Goal: Information Seeking & Learning: Learn about a topic

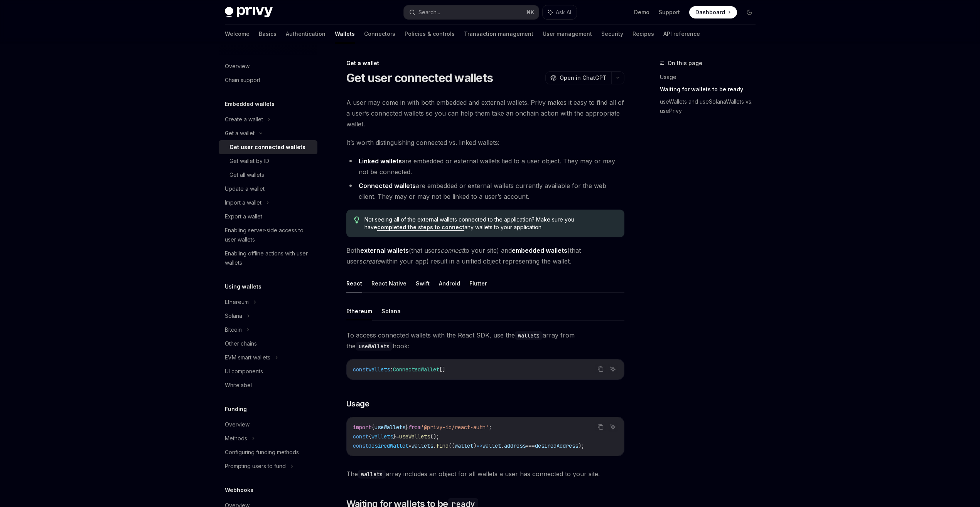
scroll to position [534, 0]
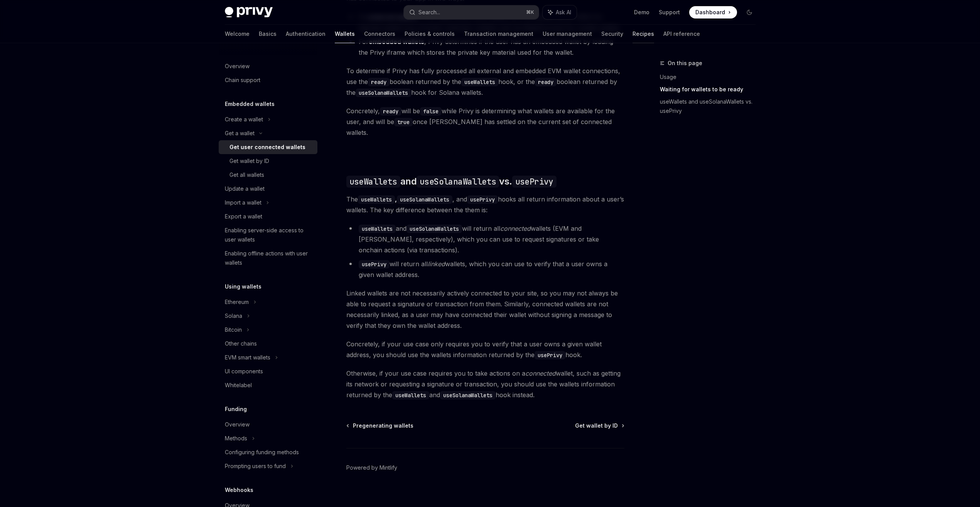
click at [632, 31] on link "Recipes" at bounding box center [643, 34] width 22 height 19
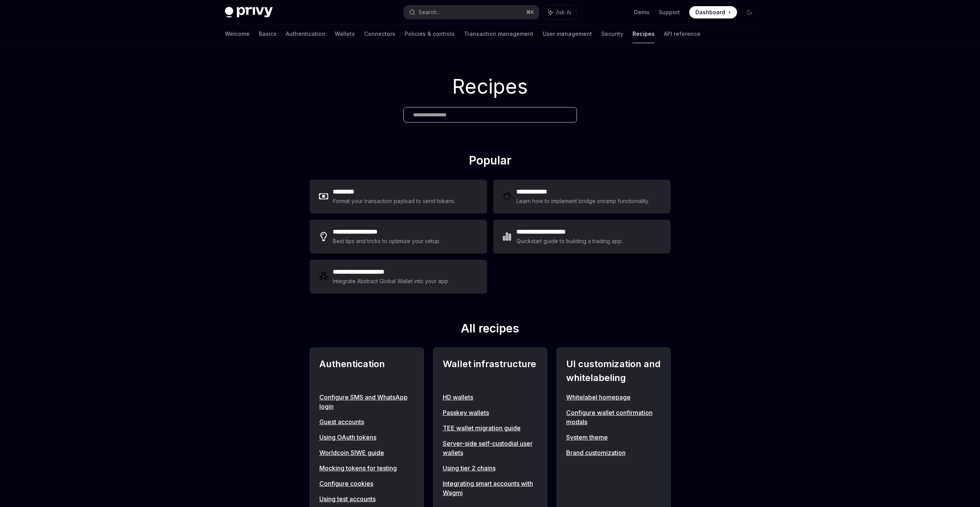
click at [248, 2] on div "Privy Docs home page Search... ⌘ K Ask AI Demo Support Dashboard Dashboard Sear…" at bounding box center [490, 12] width 531 height 25
click at [259, 32] on link "Basics" at bounding box center [268, 34] width 18 height 19
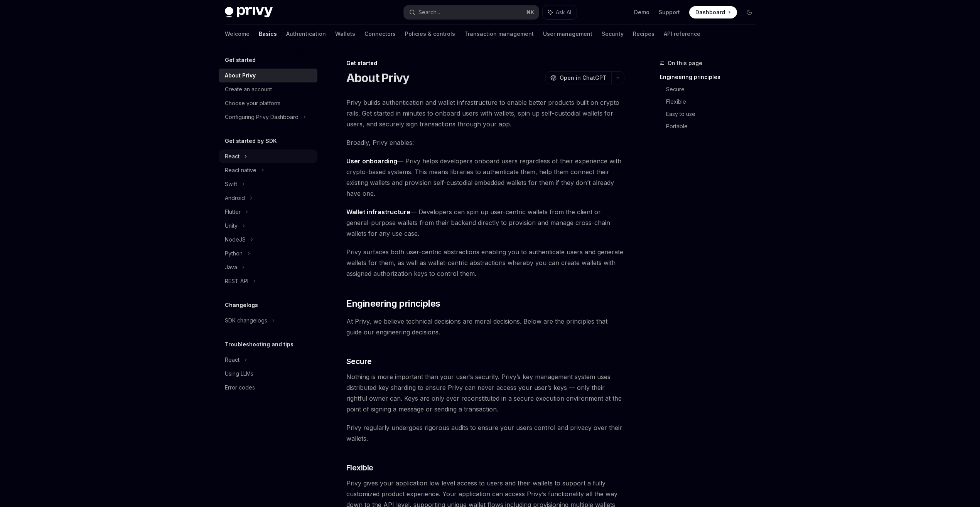
click at [250, 160] on div "React" at bounding box center [268, 157] width 99 height 14
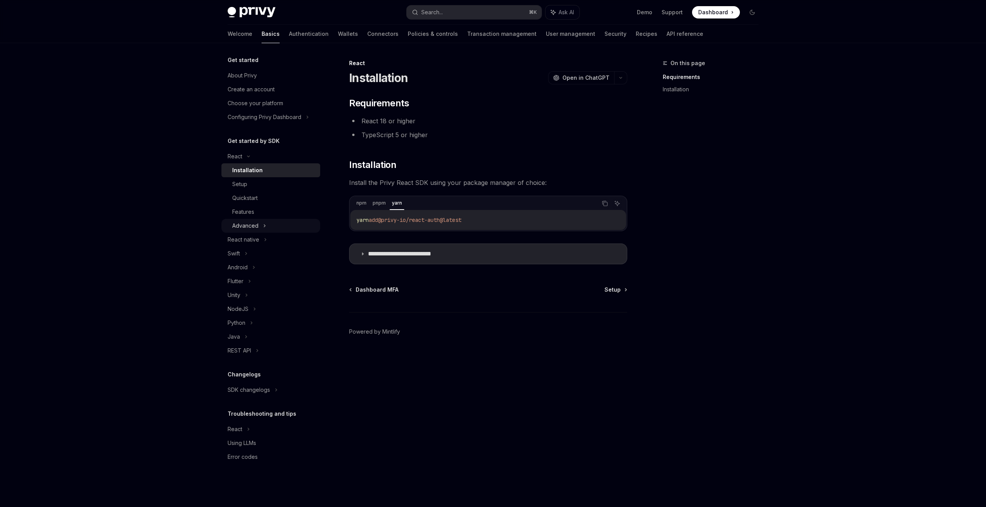
click at [258, 223] on div "Advanced" at bounding box center [270, 226] width 99 height 14
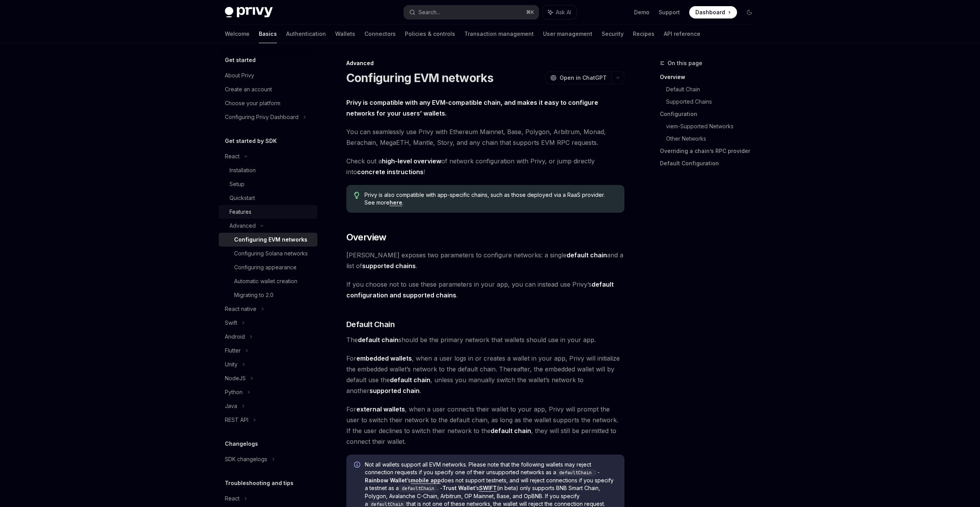
click at [258, 216] on div "Features" at bounding box center [270, 211] width 83 height 9
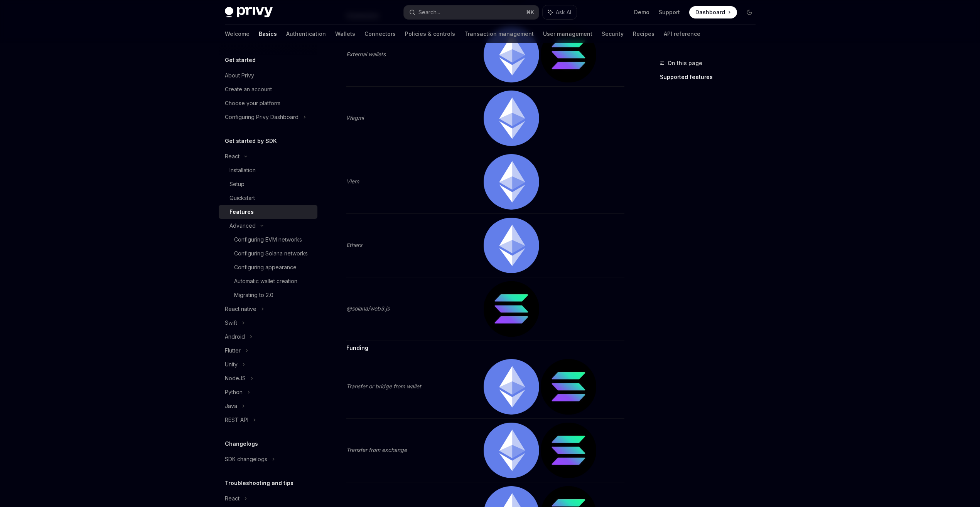
scroll to position [1478, 0]
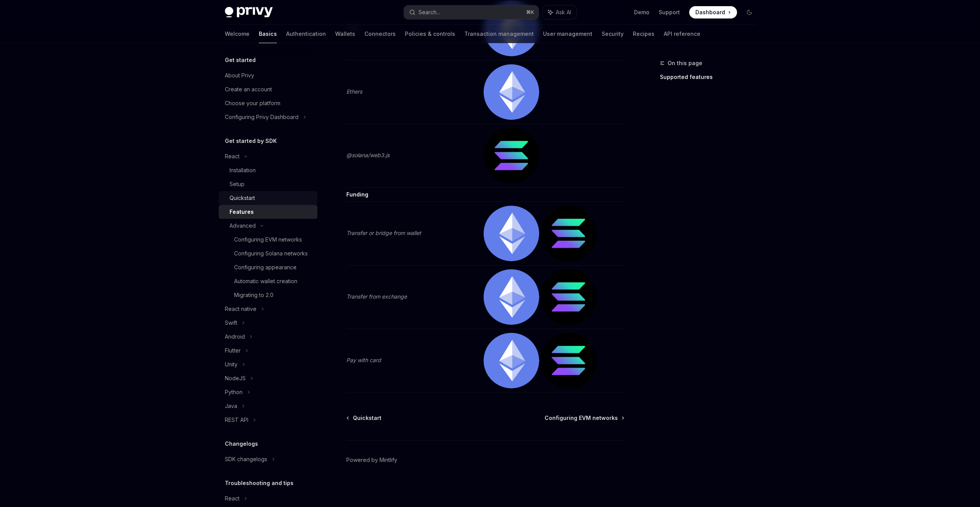
click at [282, 203] on link "Quickstart" at bounding box center [268, 198] width 99 height 14
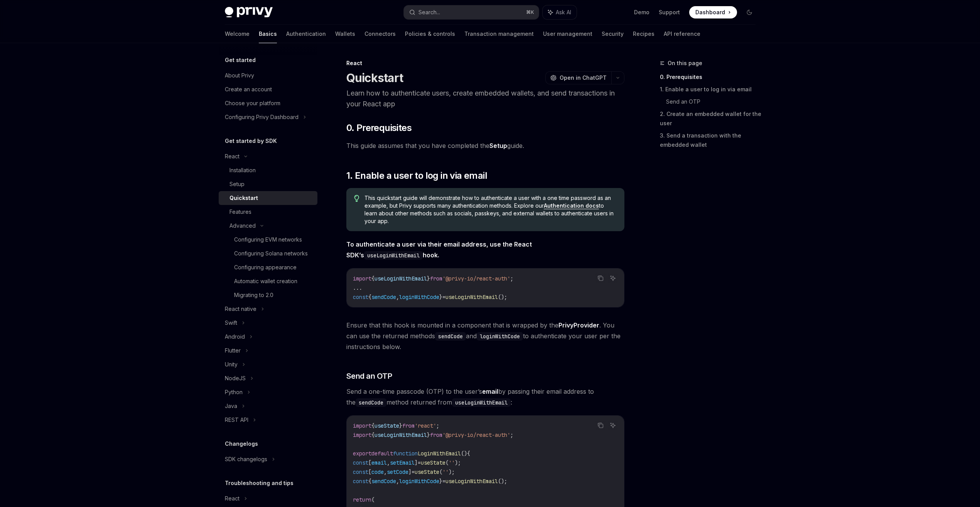
click at [498, 144] on link "Setup" at bounding box center [498, 146] width 18 height 8
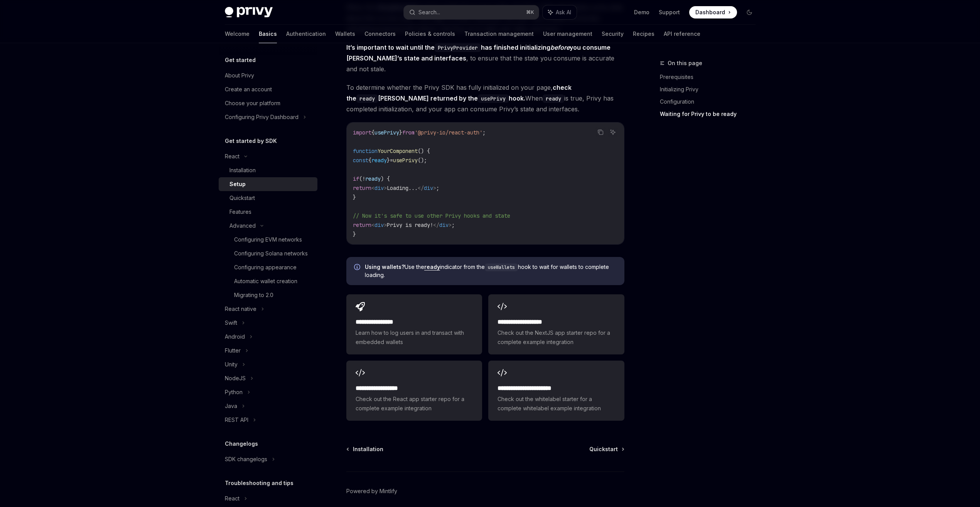
scroll to position [817, 0]
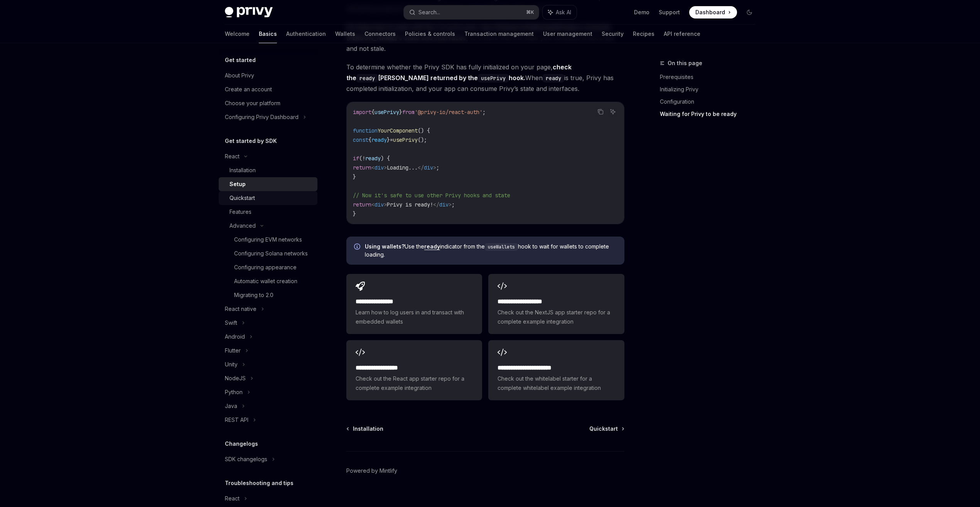
click at [295, 195] on div "Quickstart" at bounding box center [270, 198] width 83 height 9
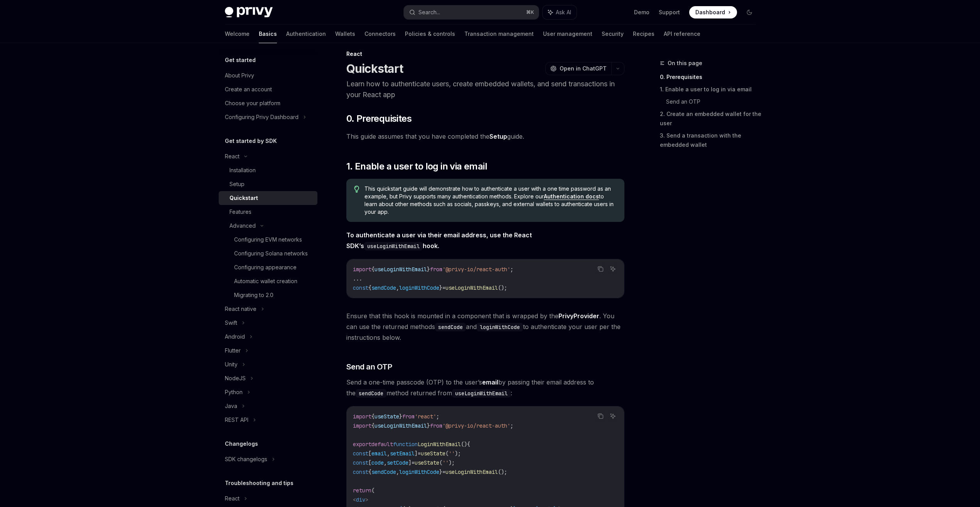
scroll to position [9, 0]
click at [296, 272] on div "Configuring appearance" at bounding box center [273, 267] width 79 height 9
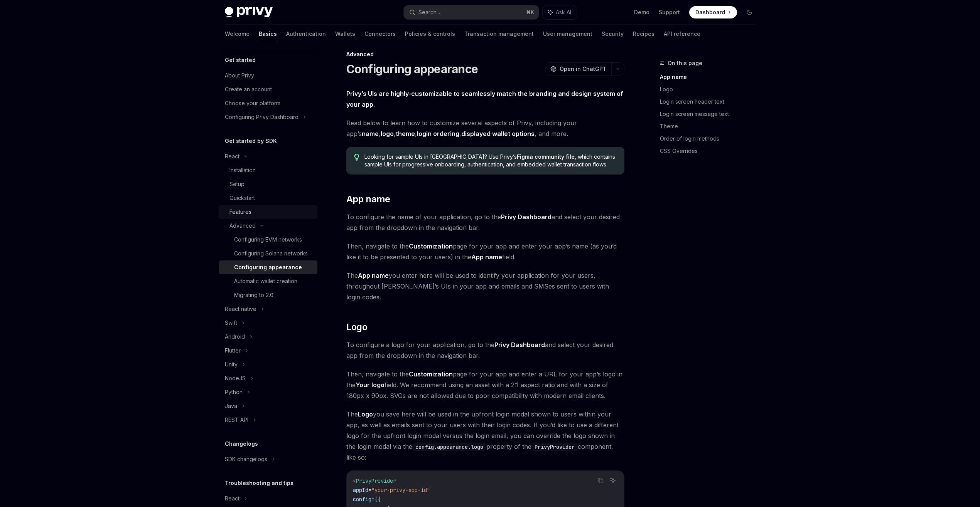
click at [273, 212] on div "Features" at bounding box center [270, 211] width 83 height 9
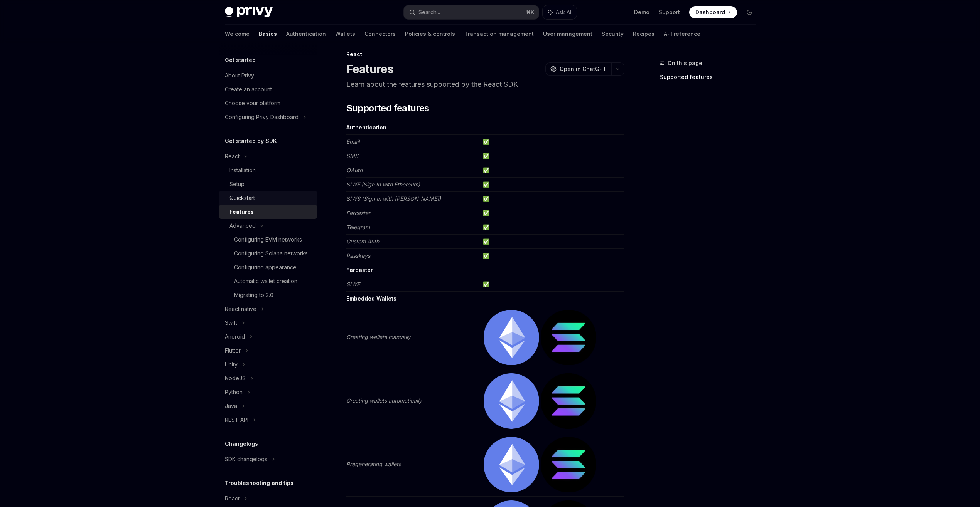
click at [274, 204] on link "Quickstart" at bounding box center [268, 198] width 99 height 14
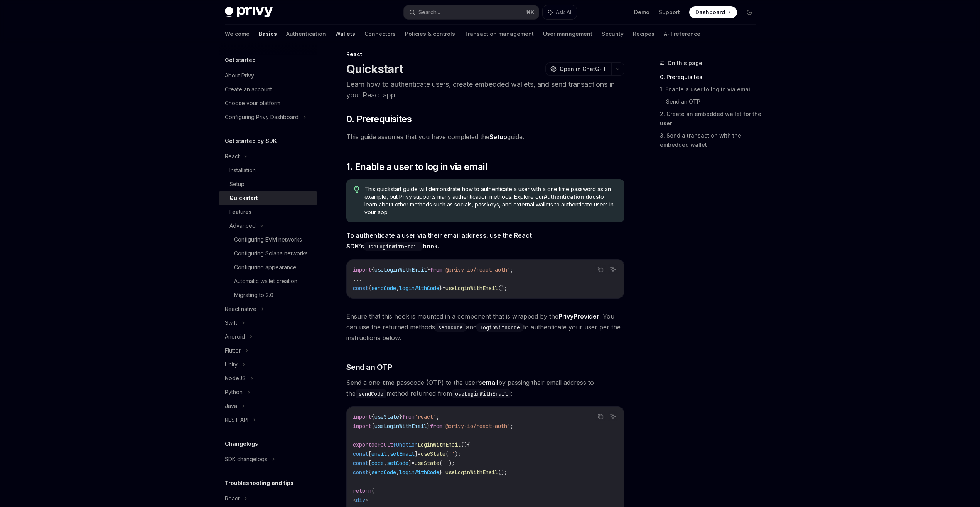
click at [335, 32] on link "Wallets" at bounding box center [345, 34] width 20 height 19
type textarea "*"
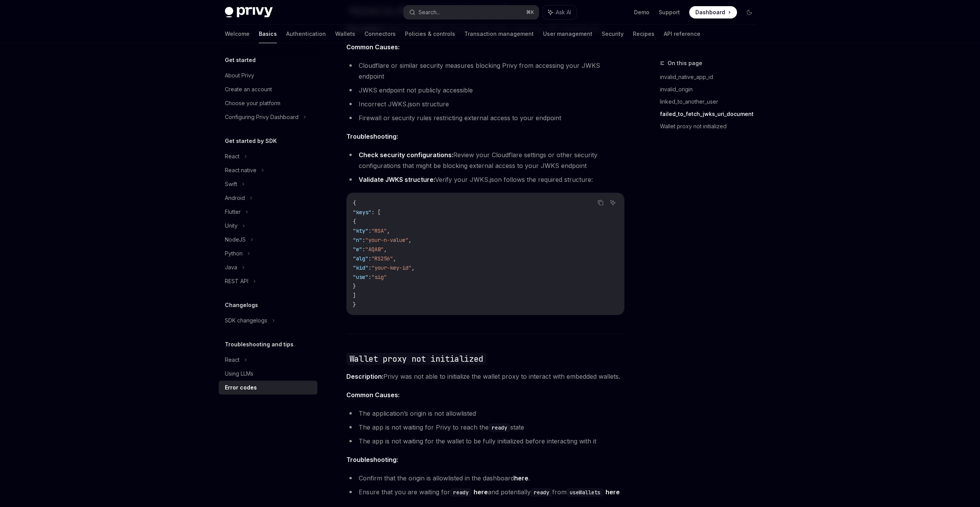
scroll to position [1039, 0]
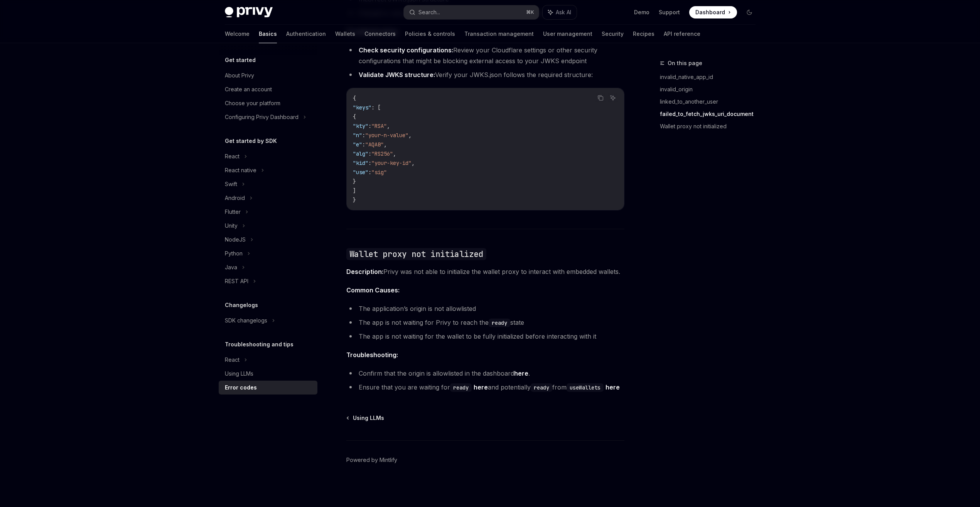
click at [519, 370] on link "here" at bounding box center [521, 374] width 14 height 8
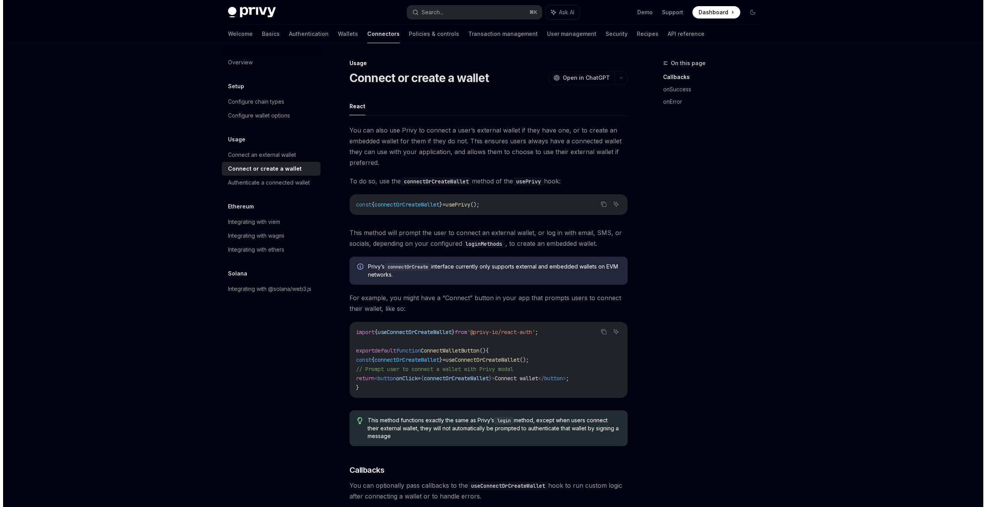
scroll to position [227, 0]
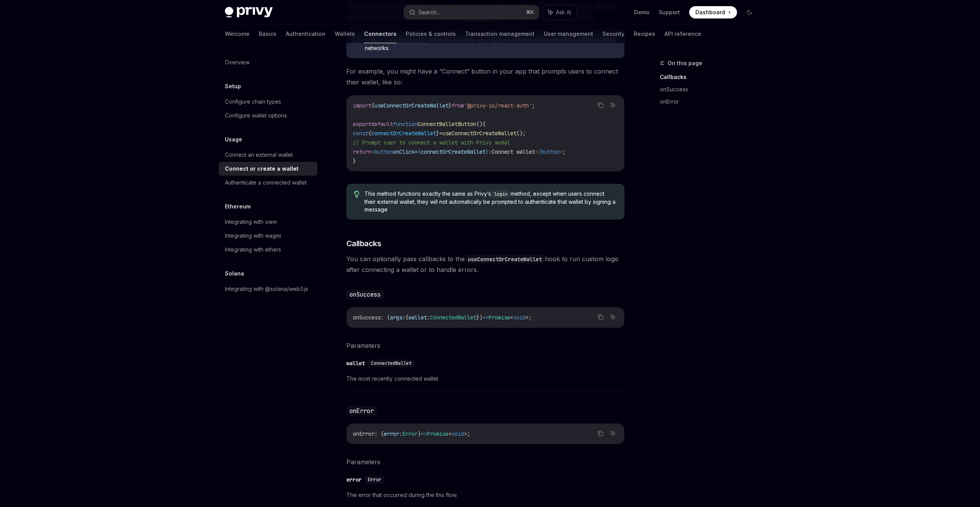
click at [484, 10] on button "Search... ⌘ K" at bounding box center [471, 12] width 135 height 14
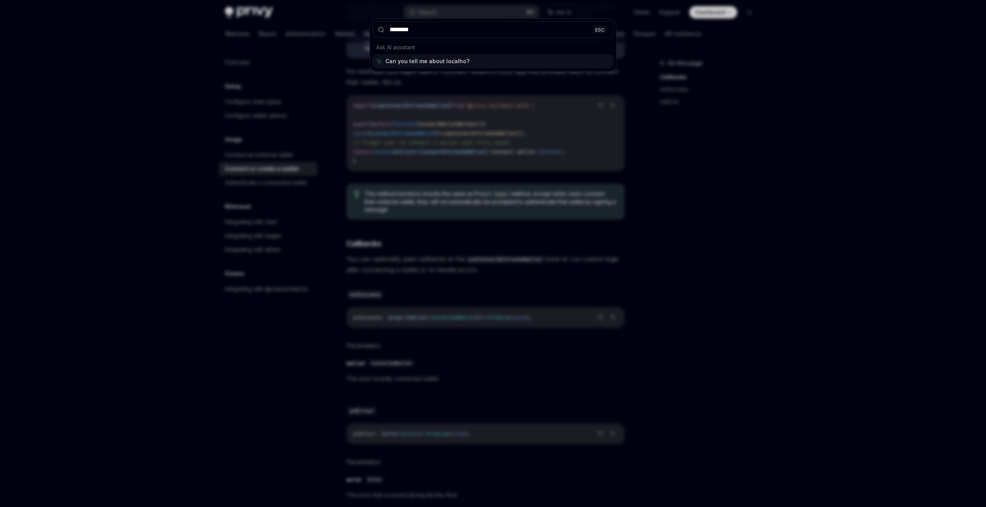
type input "*********"
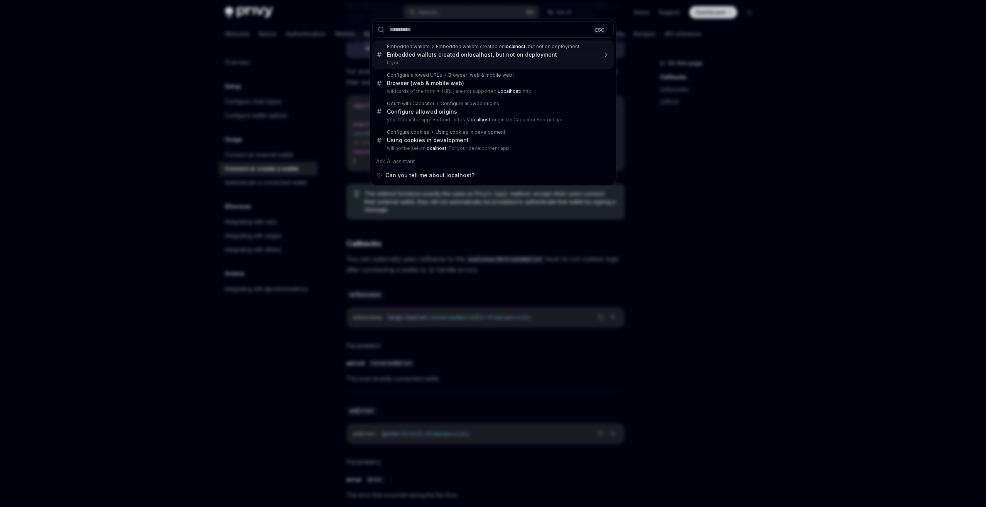
type textarea "*"
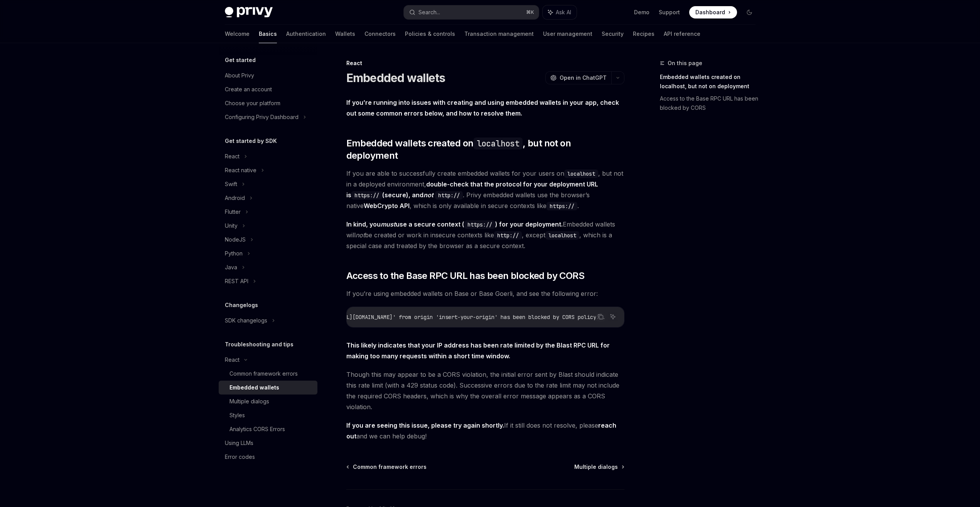
scroll to position [0, 188]
click at [335, 33] on link "Wallets" at bounding box center [345, 34] width 20 height 19
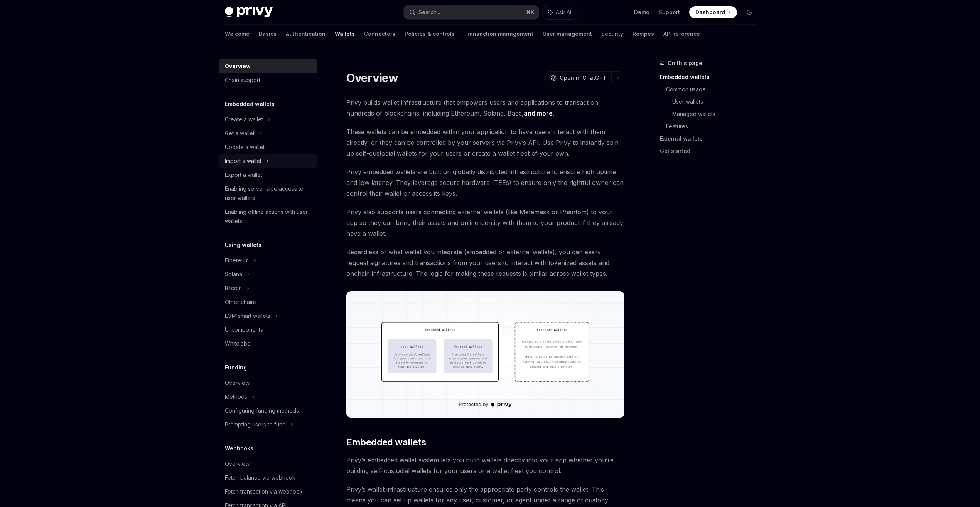
click at [271, 160] on div "Import a wallet" at bounding box center [268, 161] width 99 height 14
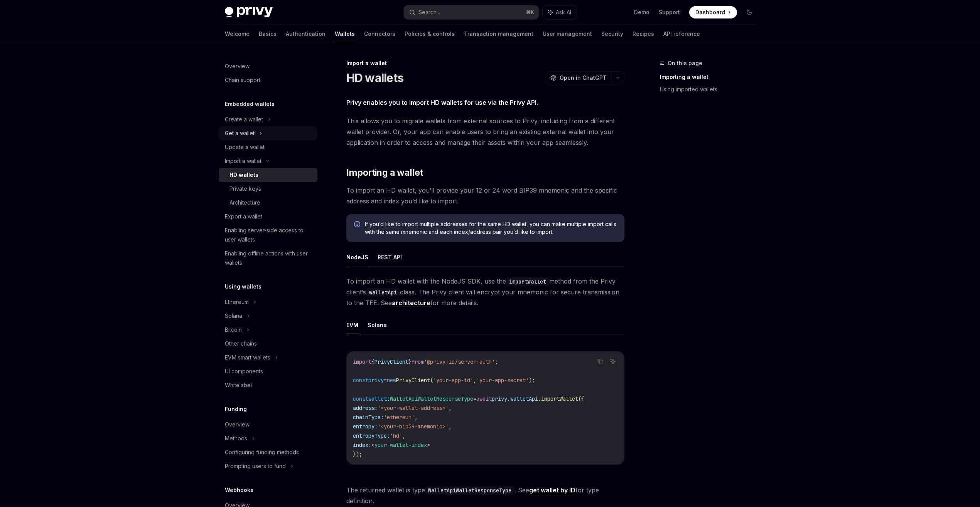
click at [273, 134] on div "Get a wallet" at bounding box center [268, 133] width 99 height 14
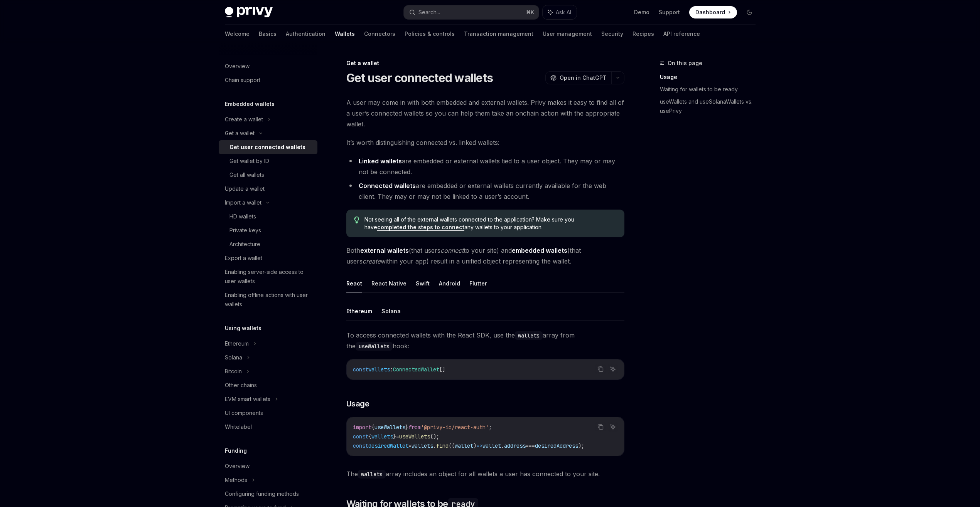
click at [395, 229] on link "completed the steps to connect" at bounding box center [420, 227] width 87 height 7
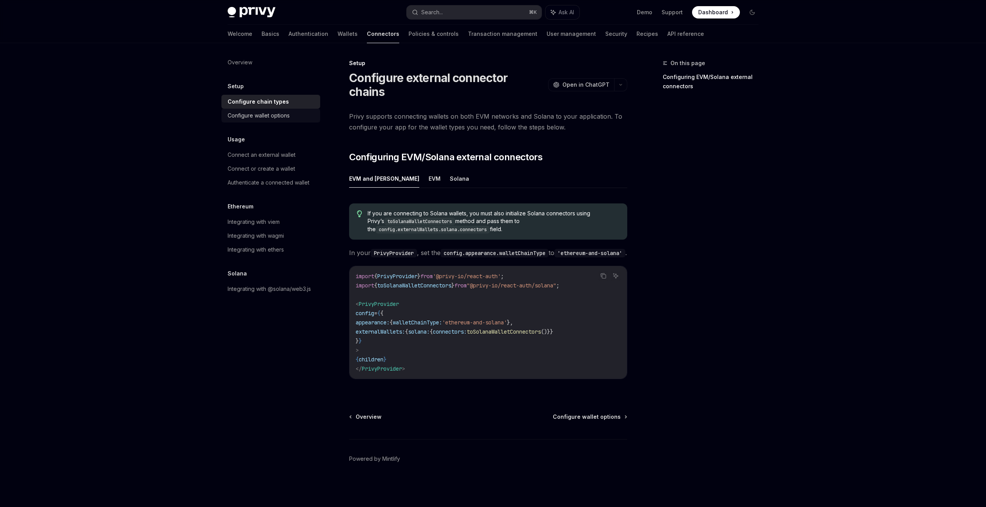
click at [291, 119] on div "Configure wallet options" at bounding box center [272, 115] width 88 height 9
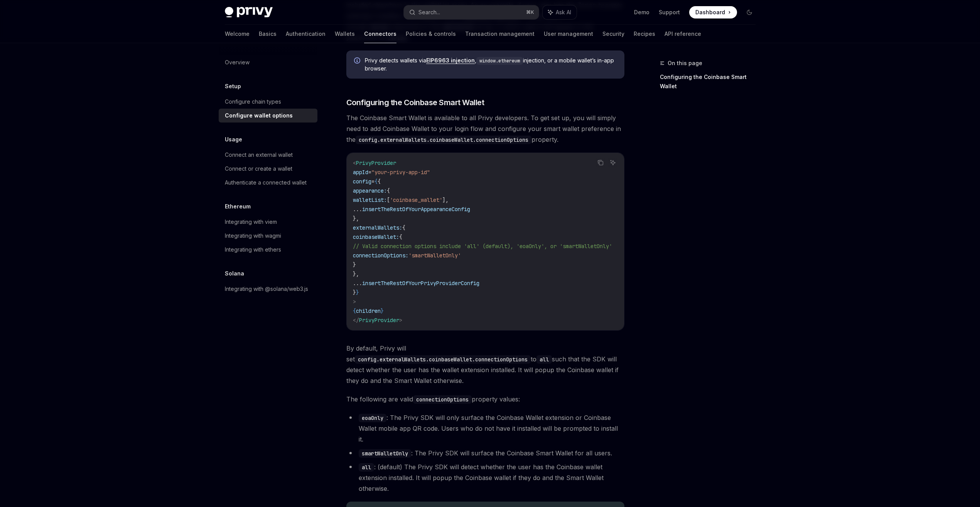
scroll to position [888, 0]
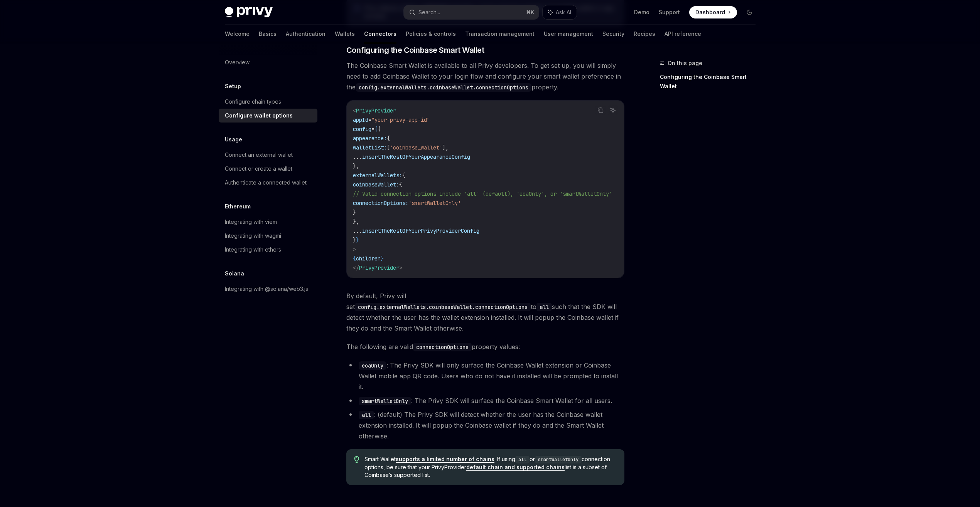
scroll to position [888, 0]
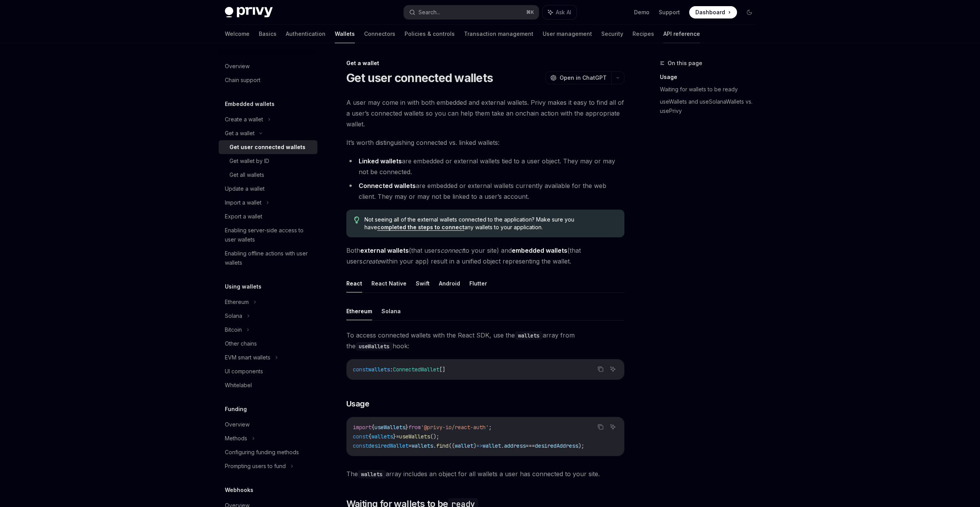
click at [663, 34] on link "API reference" at bounding box center [681, 34] width 37 height 19
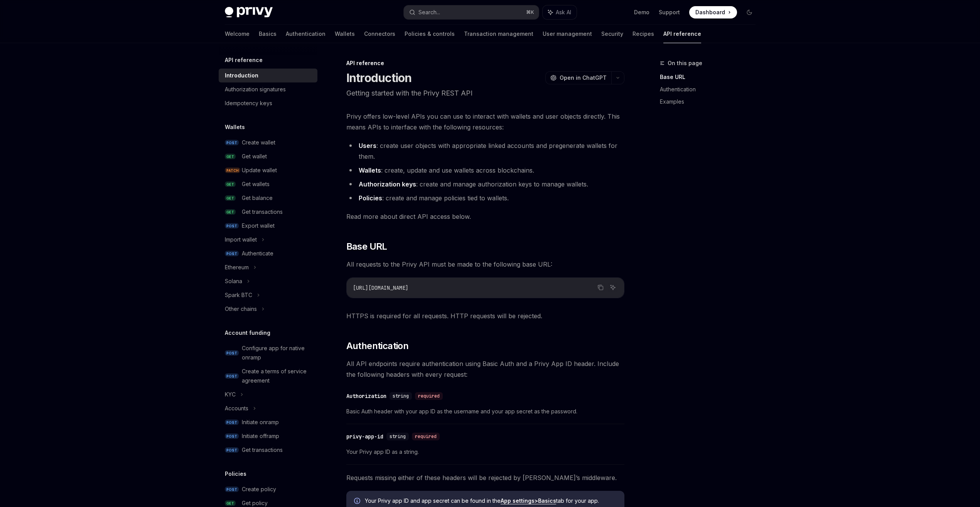
click at [217, 33] on div "Welcome Basics Authentication Wallets Connectors Policies & controls Transactio…" at bounding box center [490, 34] width 568 height 19
click at [259, 33] on link "Basics" at bounding box center [268, 34] width 18 height 19
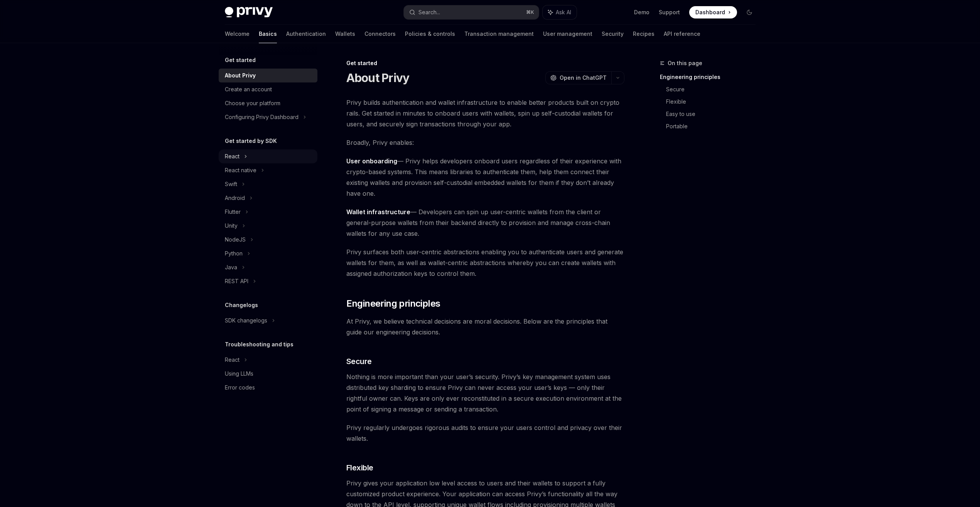
click at [236, 160] on div "React" at bounding box center [232, 156] width 15 height 9
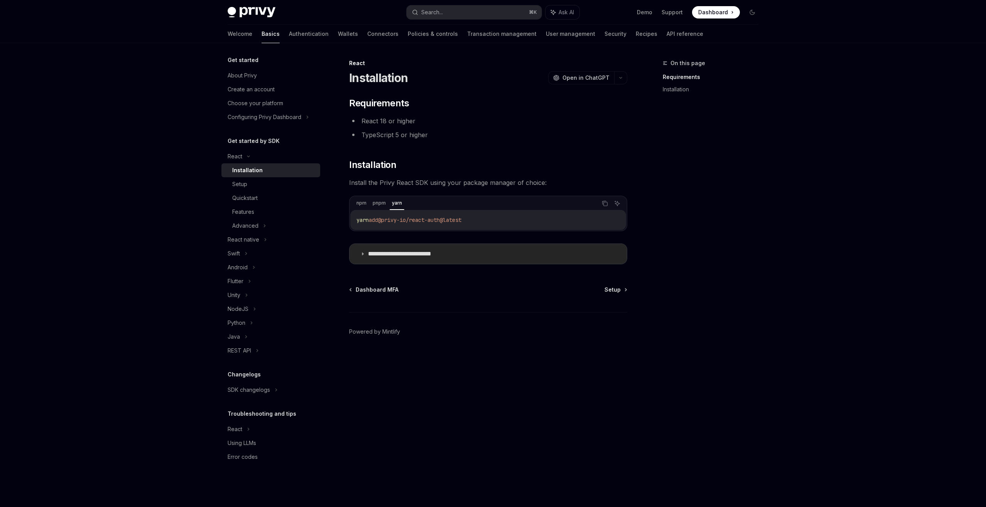
click at [364, 257] on summary "**********" at bounding box center [487, 254] width 277 height 20
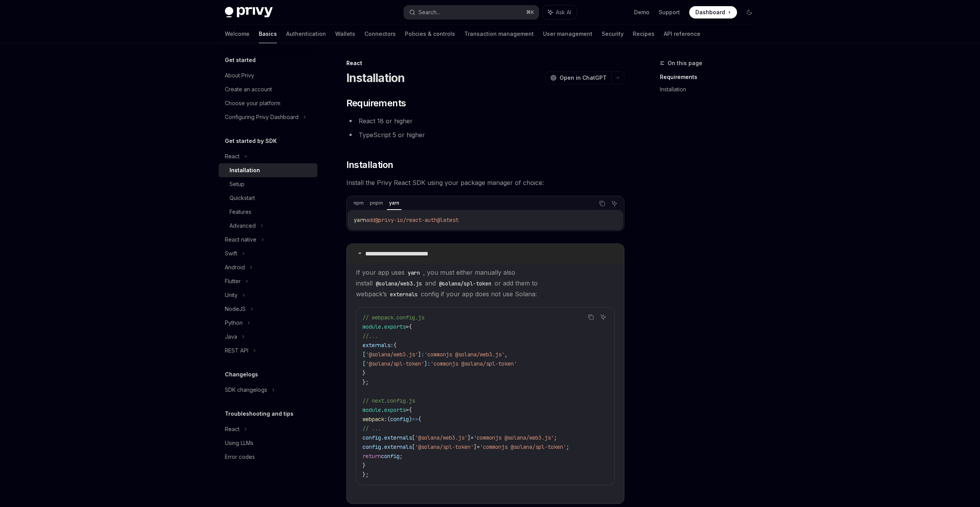
click at [364, 255] on summary "**********" at bounding box center [485, 254] width 277 height 20
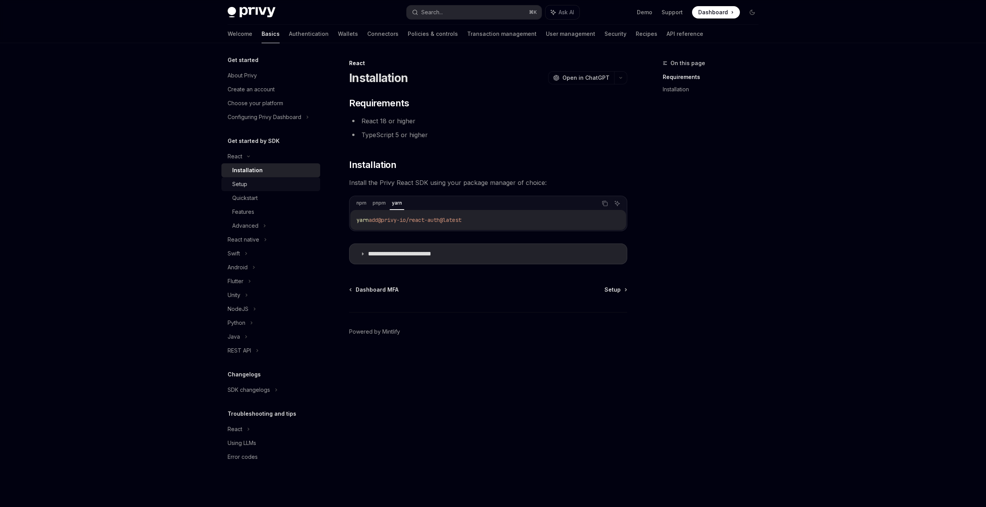
click at [287, 186] on div "Setup" at bounding box center [273, 184] width 83 height 9
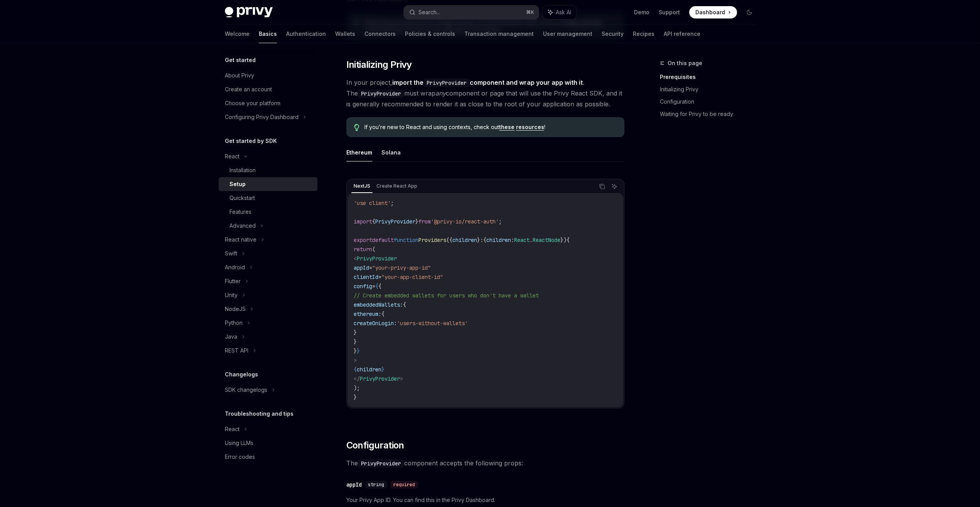
scroll to position [222, 0]
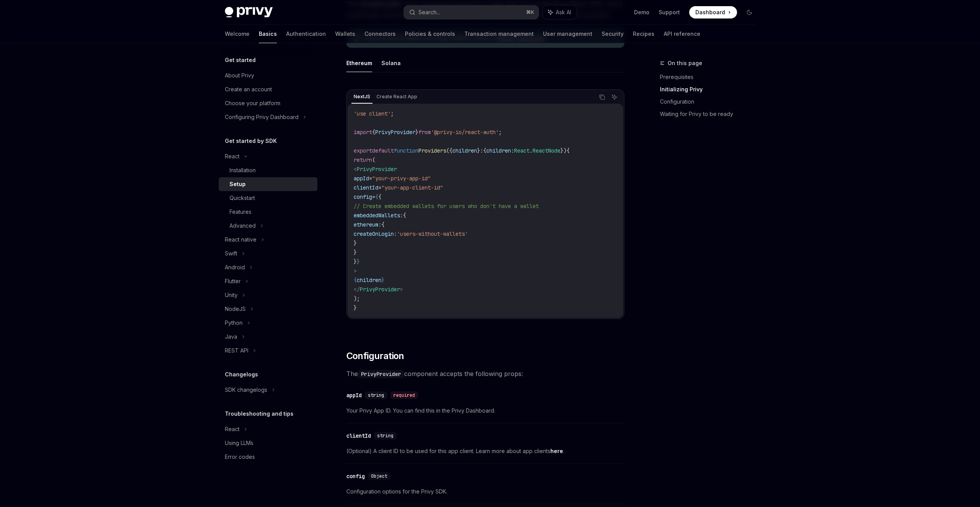
click at [559, 451] on link "here" at bounding box center [556, 451] width 13 height 7
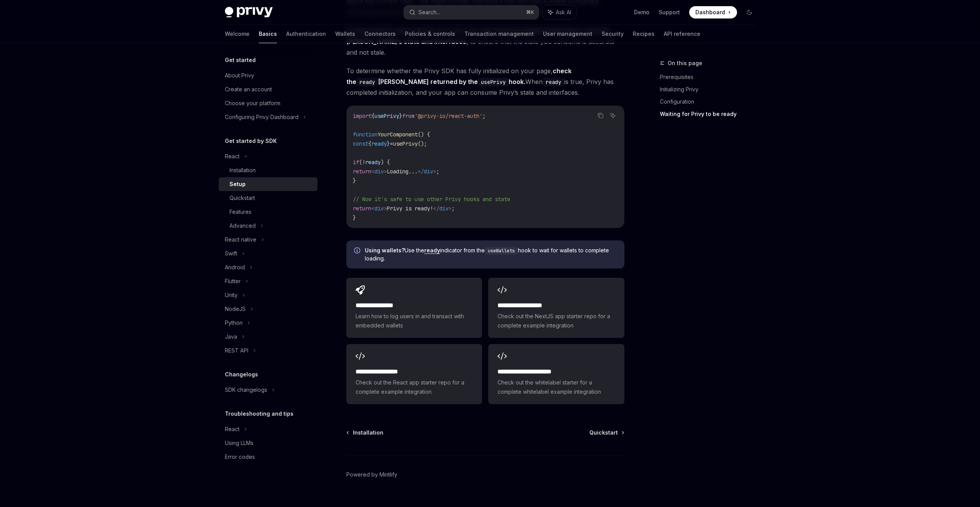
scroll to position [814, 0]
click at [283, 116] on div "Configuring Privy Dashboard" at bounding box center [262, 117] width 74 height 9
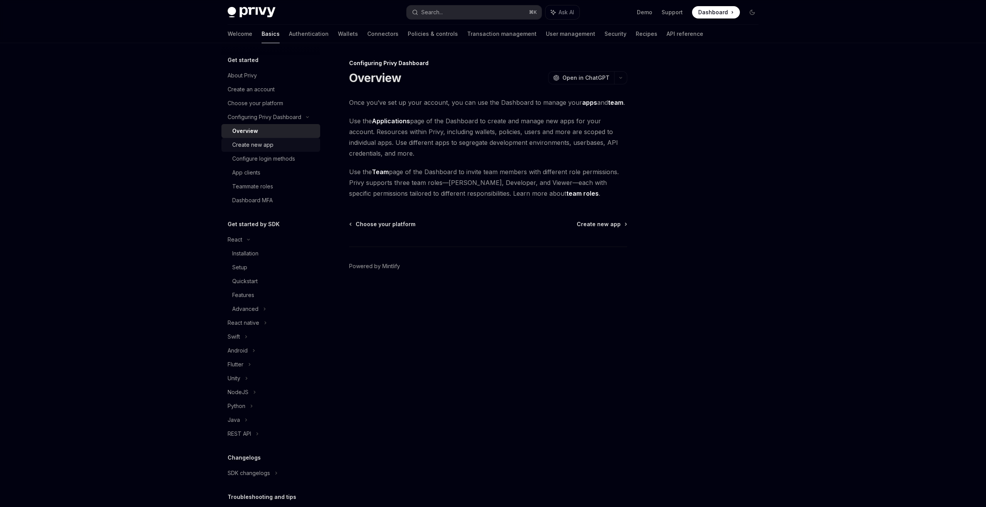
click at [277, 142] on div "Create new app" at bounding box center [273, 144] width 83 height 9
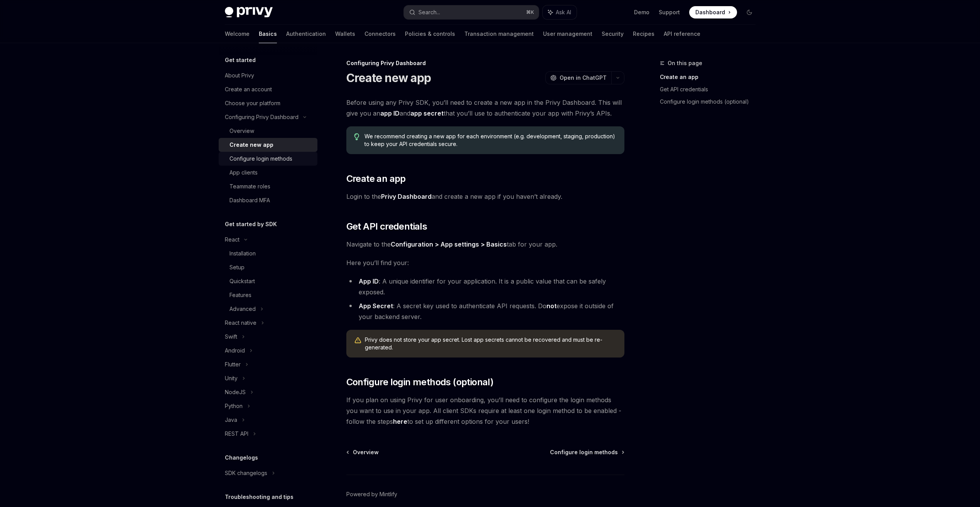
click at [277, 156] on div "Configure login methods" at bounding box center [260, 158] width 63 height 9
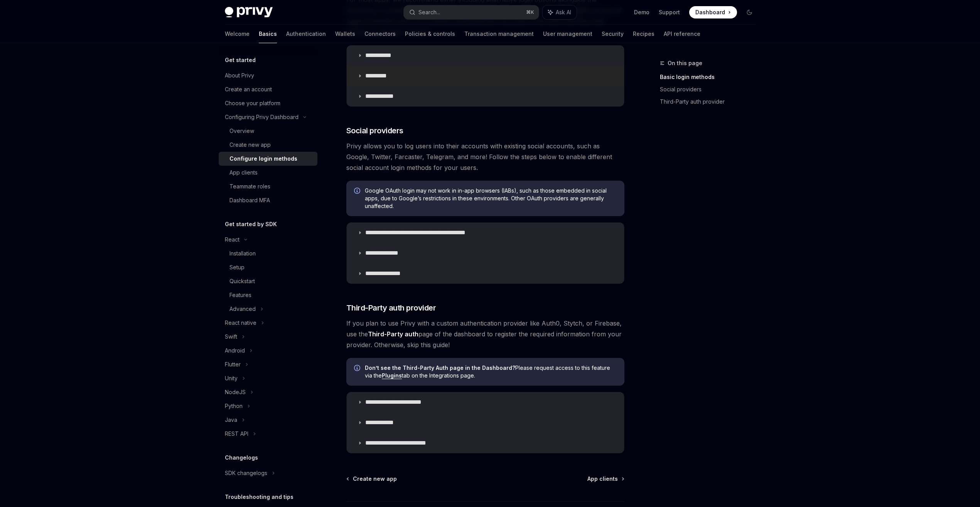
scroll to position [230, 0]
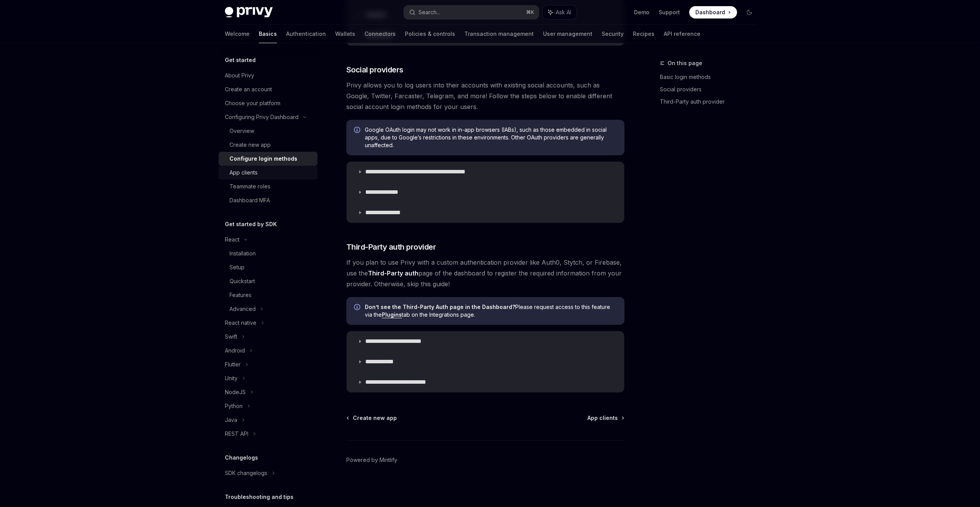
click at [276, 176] on div "App clients" at bounding box center [270, 172] width 83 height 9
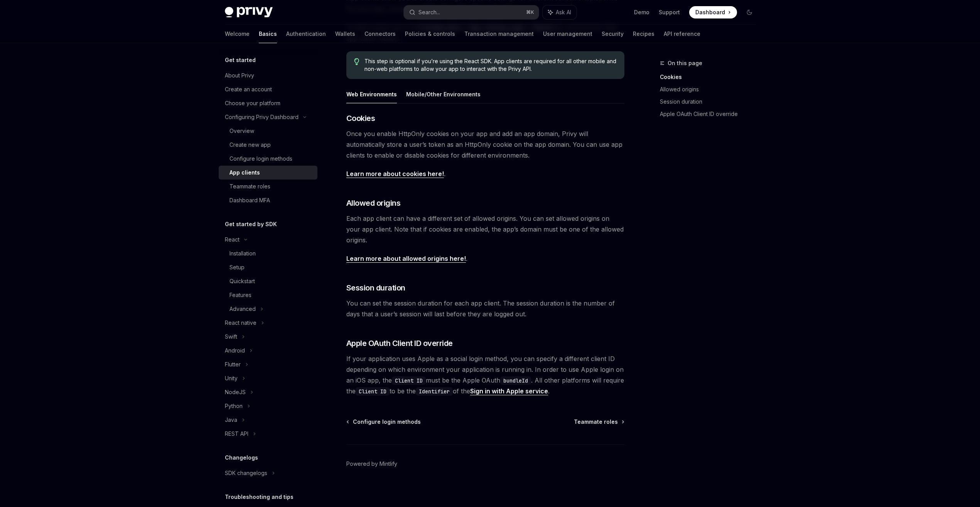
scroll to position [105, 0]
click at [272, 185] on div "Teammate roles" at bounding box center [270, 186] width 83 height 9
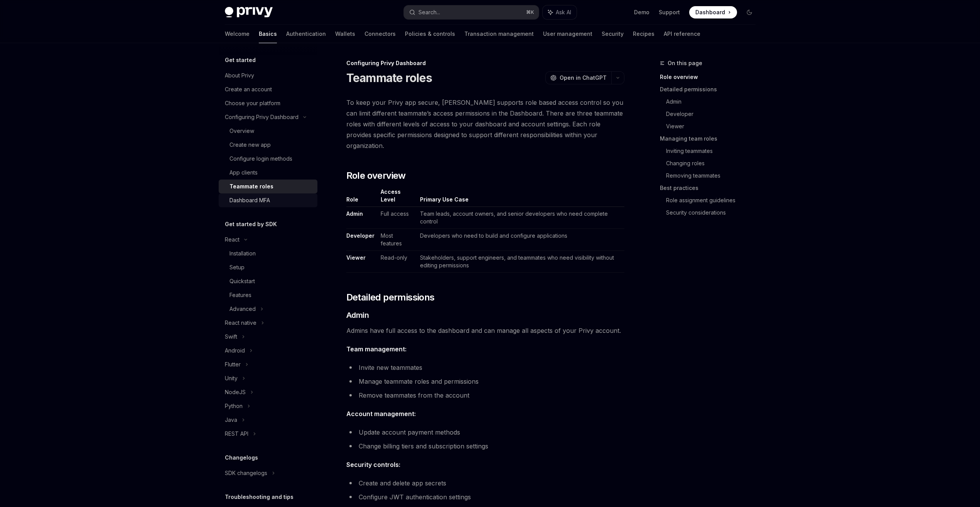
click at [271, 200] on div "Dashboard MFA" at bounding box center [270, 200] width 83 height 9
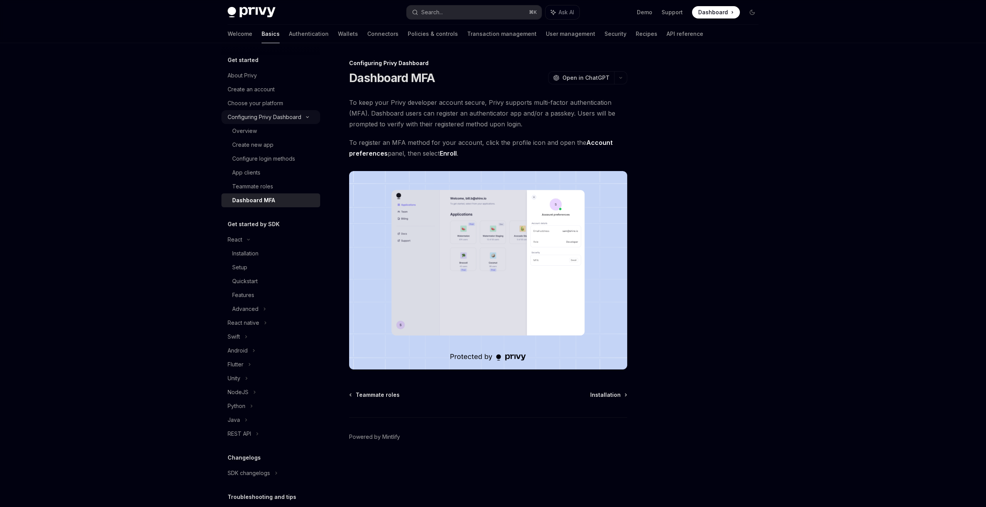
click at [284, 120] on div "Configuring Privy Dashboard" at bounding box center [265, 117] width 74 height 9
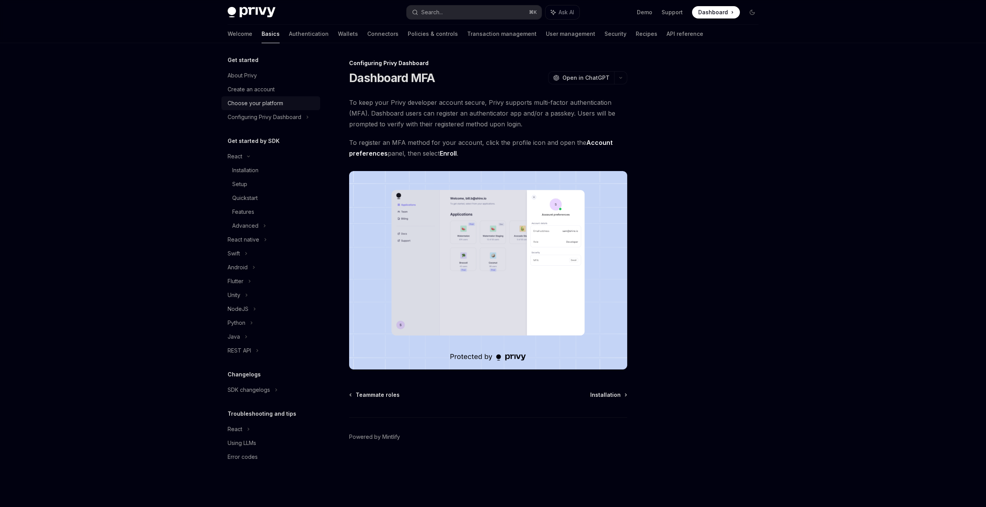
click at [284, 103] on div "Choose your platform" at bounding box center [272, 103] width 88 height 9
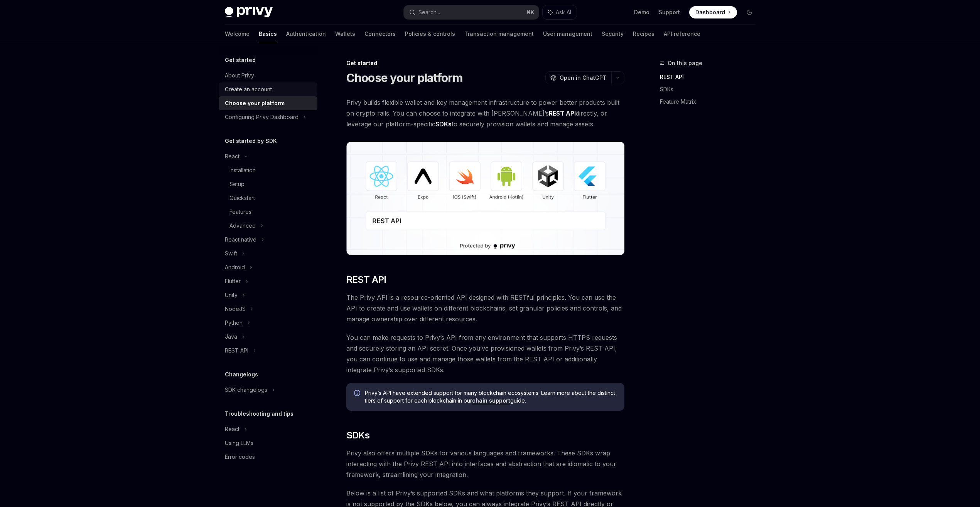
click at [281, 88] on div "Create an account" at bounding box center [269, 89] width 88 height 9
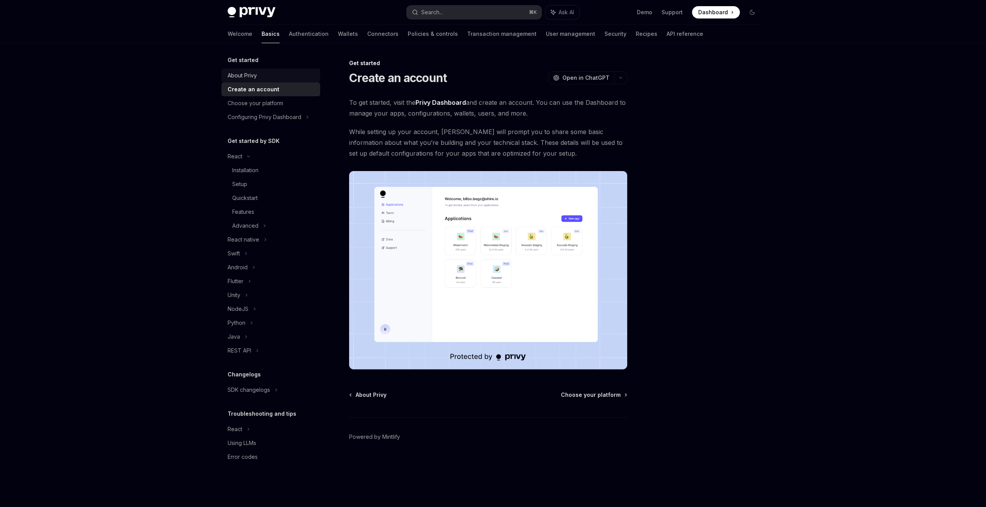
click at [281, 79] on div "About Privy" at bounding box center [272, 75] width 88 height 9
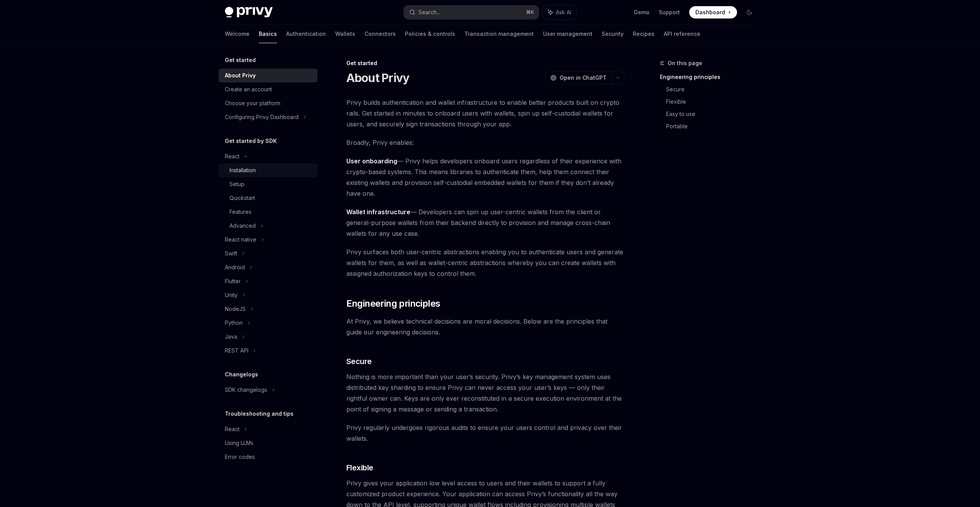
click at [280, 167] on div "Installation" at bounding box center [270, 170] width 83 height 9
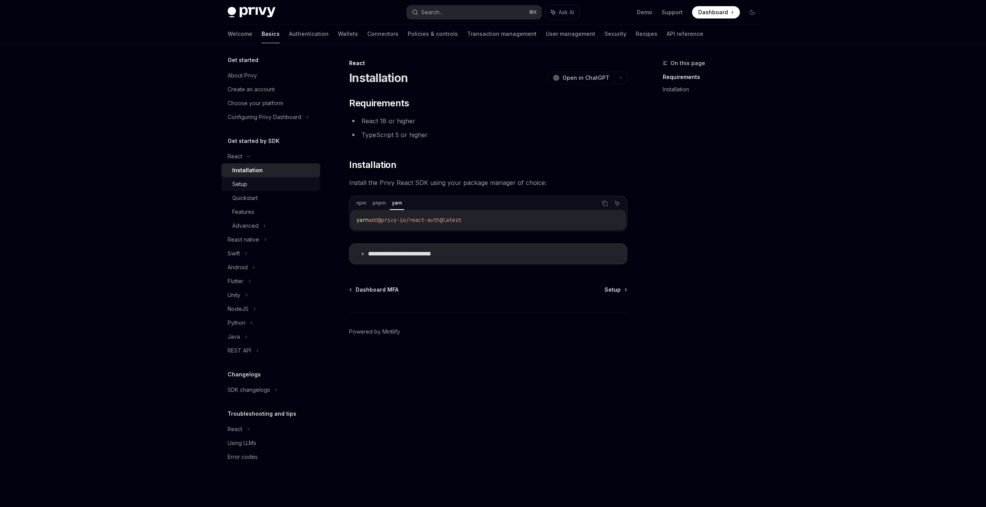
click at [280, 189] on link "Setup" at bounding box center [270, 184] width 99 height 14
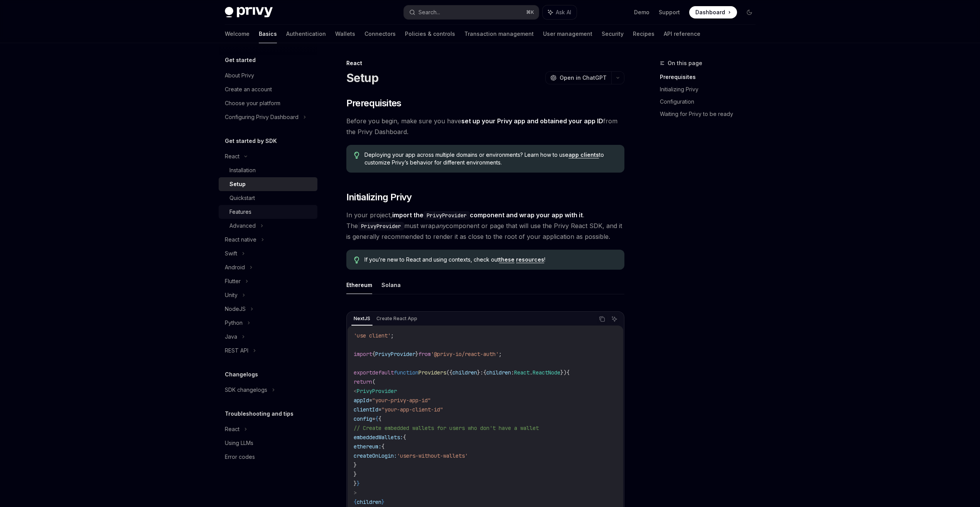
click at [276, 211] on div "Features" at bounding box center [270, 211] width 83 height 9
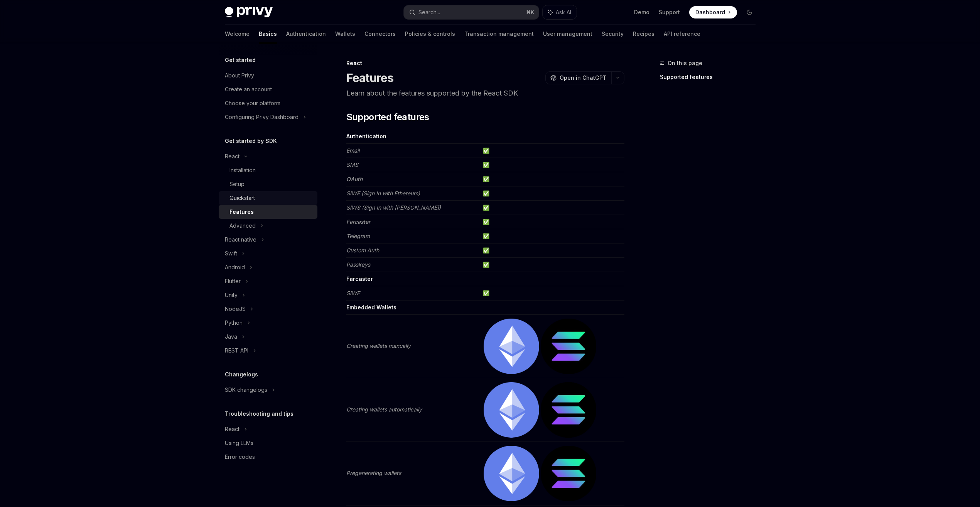
click at [278, 199] on div "Quickstart" at bounding box center [270, 198] width 83 height 9
type textarea "*"
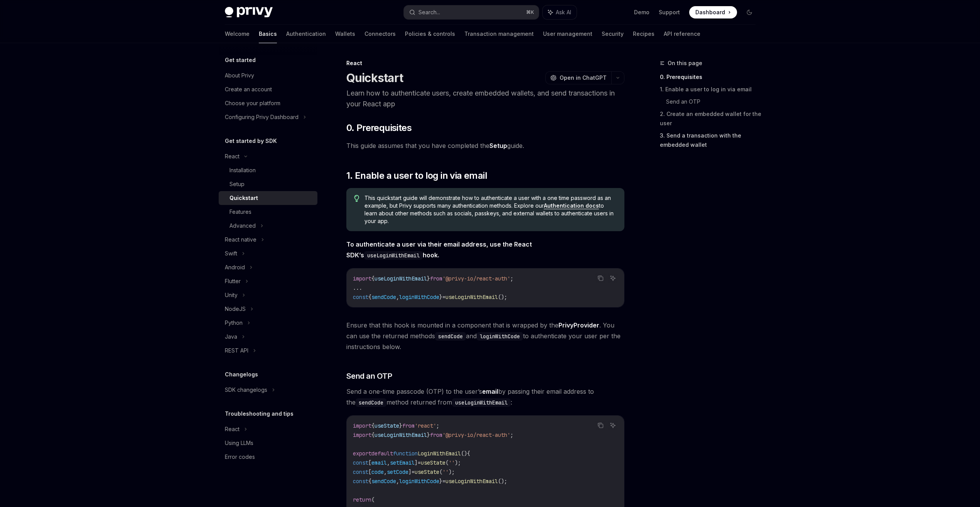
click at [693, 134] on link "3. Send a transaction with the embedded wallet" at bounding box center [711, 141] width 102 height 22
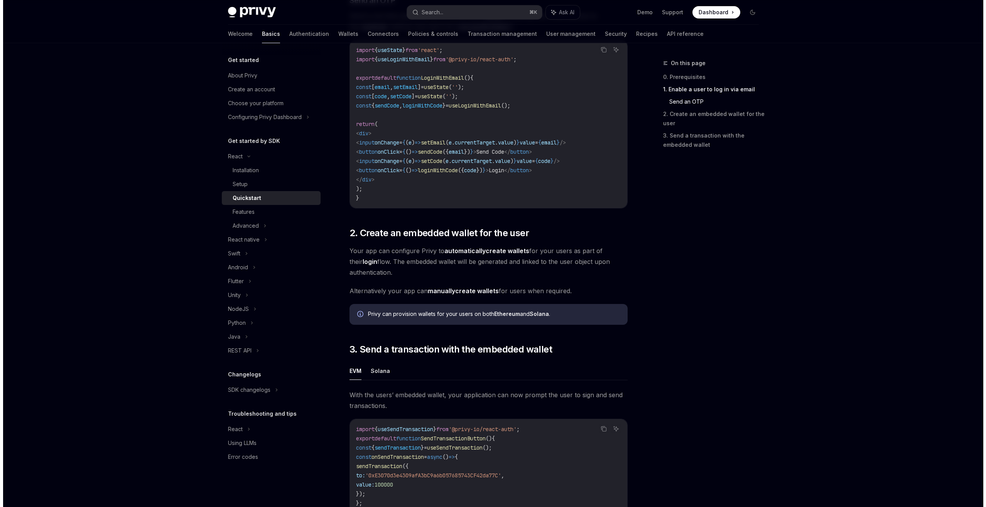
scroll to position [375, 0]
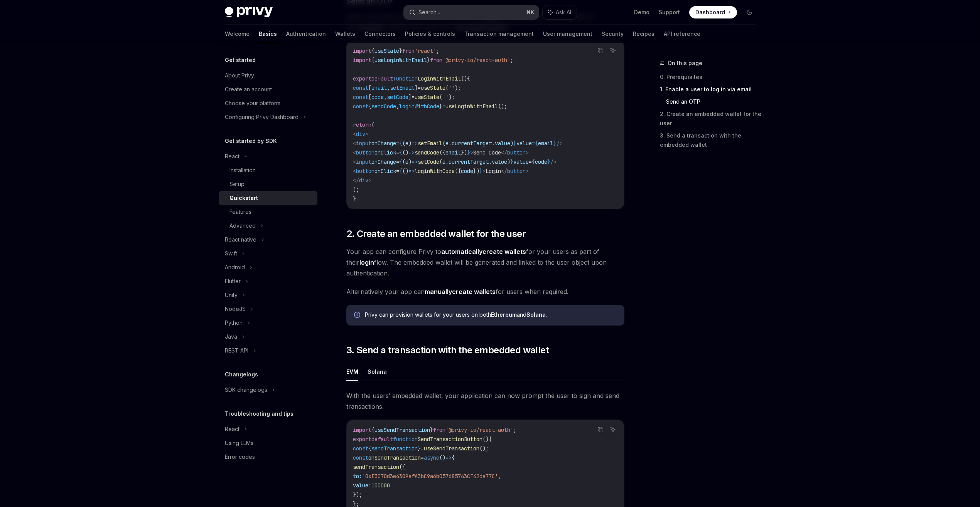
click at [427, 15] on div "Search..." at bounding box center [429, 12] width 22 height 9
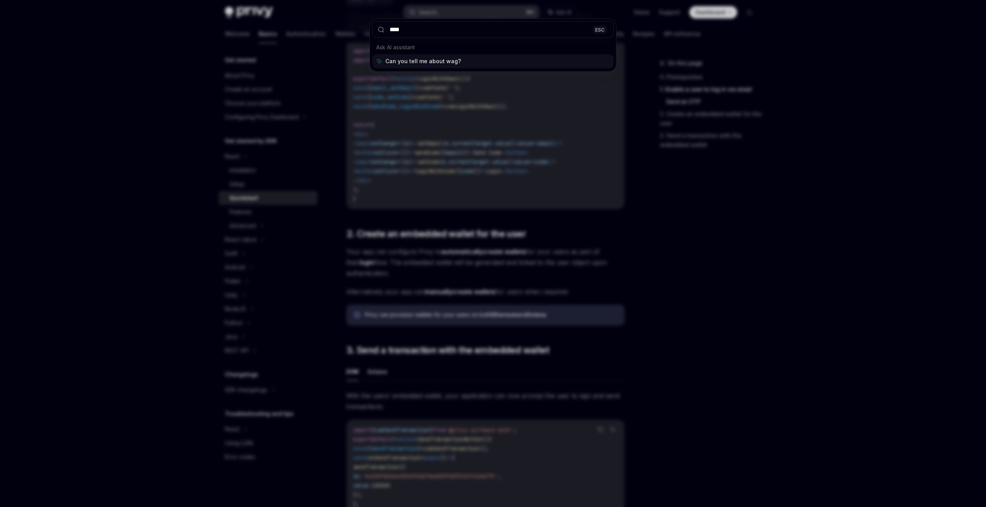
type input "*****"
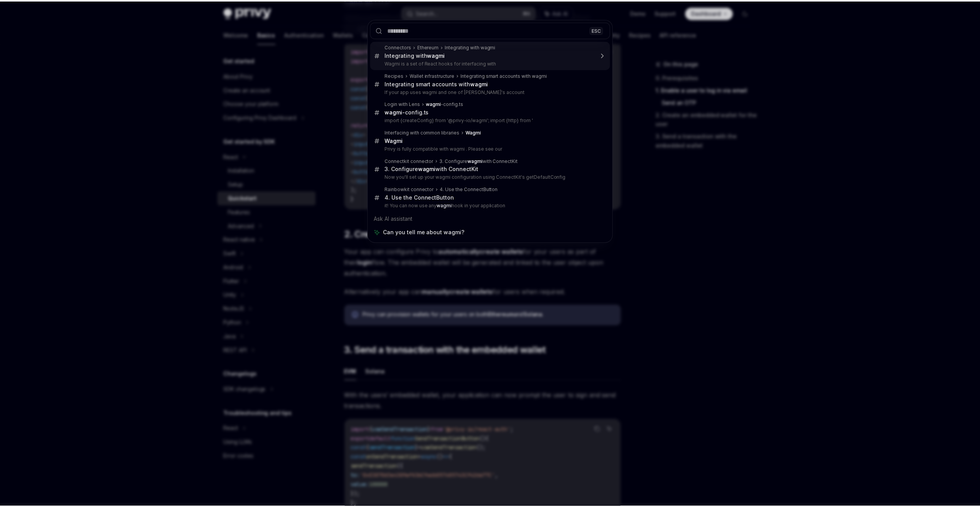
scroll to position [43, 0]
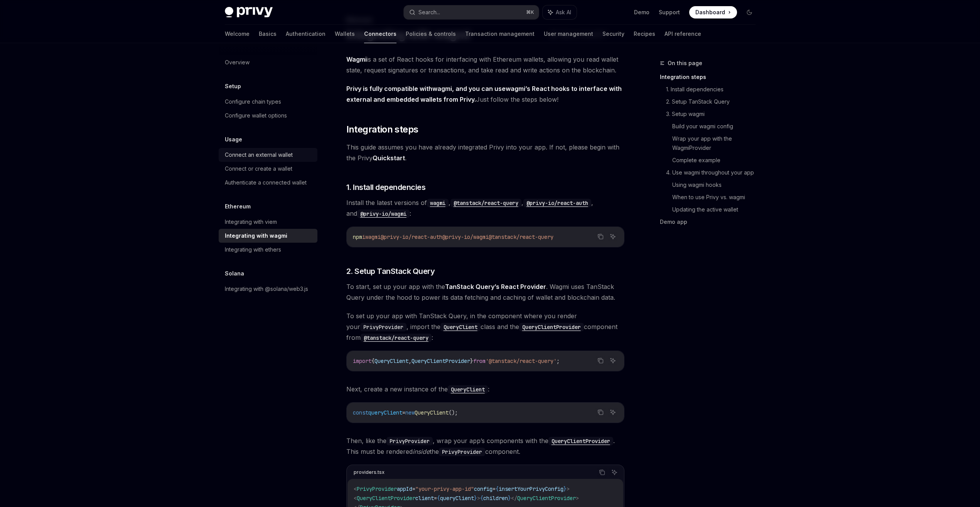
click at [282, 156] on div "Connect an external wallet" at bounding box center [259, 154] width 68 height 9
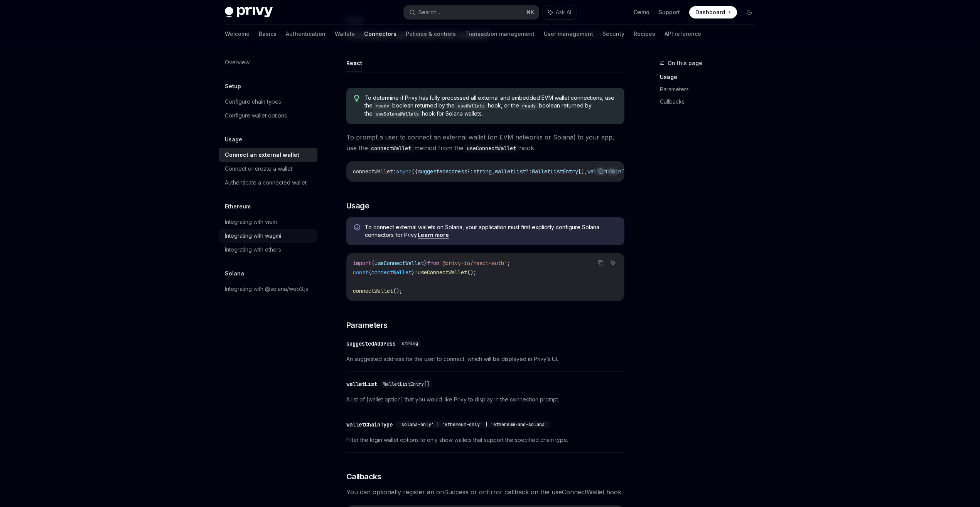
click at [273, 236] on div "Integrating with wagmi" at bounding box center [253, 235] width 56 height 9
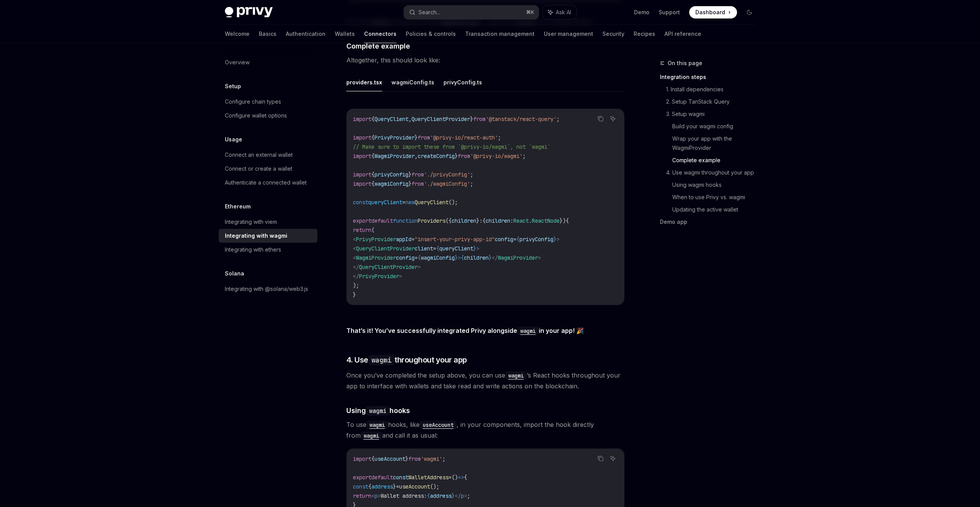
scroll to position [1289, 0]
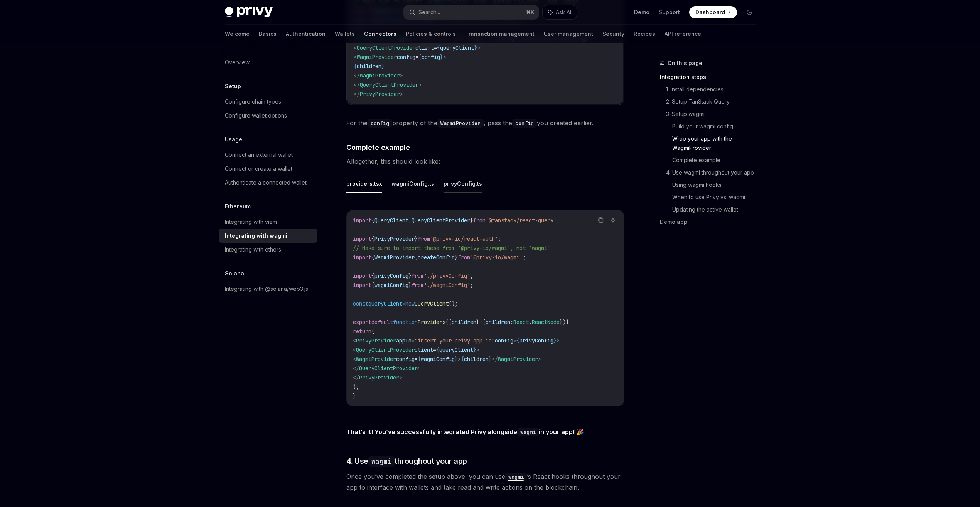
click at [450, 180] on button "privyConfig.ts" at bounding box center [462, 184] width 39 height 18
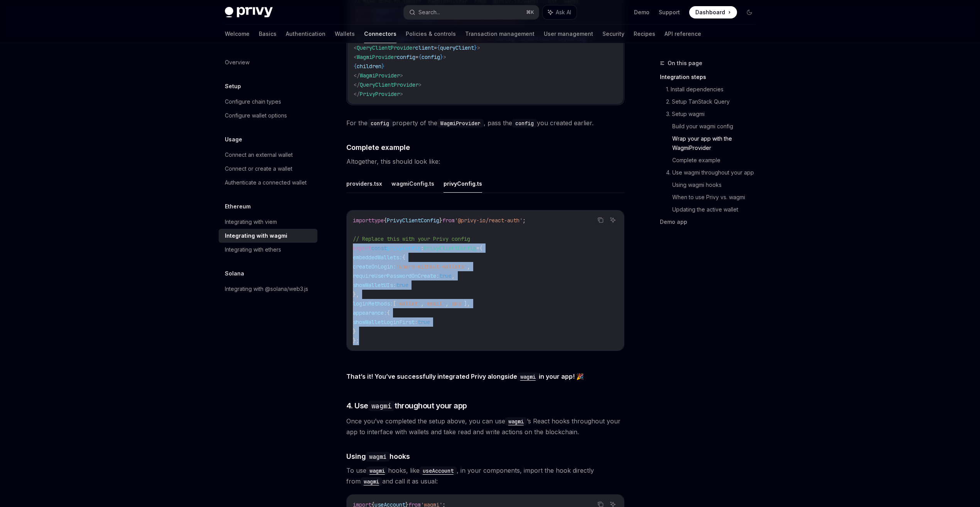
drag, startPoint x: 362, startPoint y: 337, endPoint x: 350, endPoint y: 243, distance: 95.3
click at [350, 243] on div "import type { PrivyClientConfig } from '@privy-io/react-auth' ; // Replace this…" at bounding box center [485, 281] width 277 height 140
copy code "export const privyConfig : PrivyClientConfig = { embeddedWallets: { createOnLog…"
click at [406, 36] on link "Policies & controls" at bounding box center [431, 34] width 50 height 19
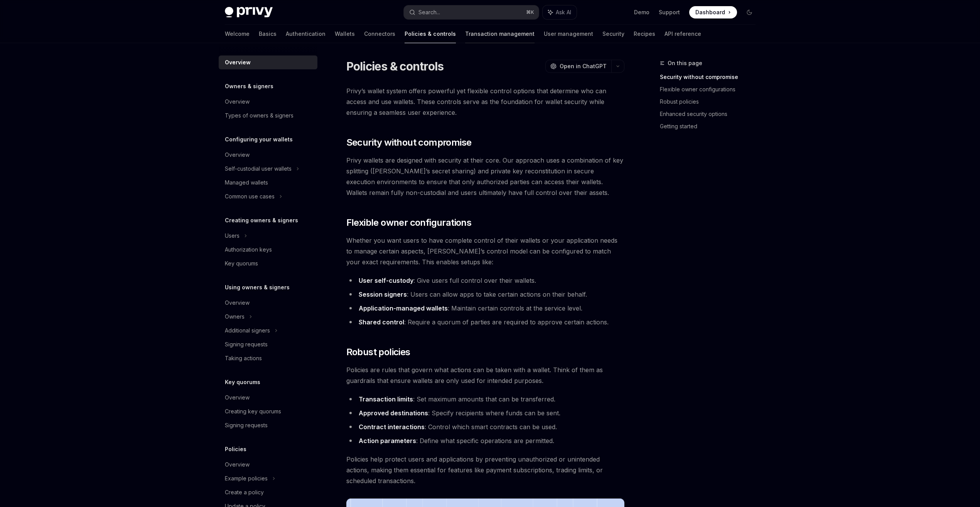
click at [465, 35] on link "Transaction management" at bounding box center [499, 34] width 69 height 19
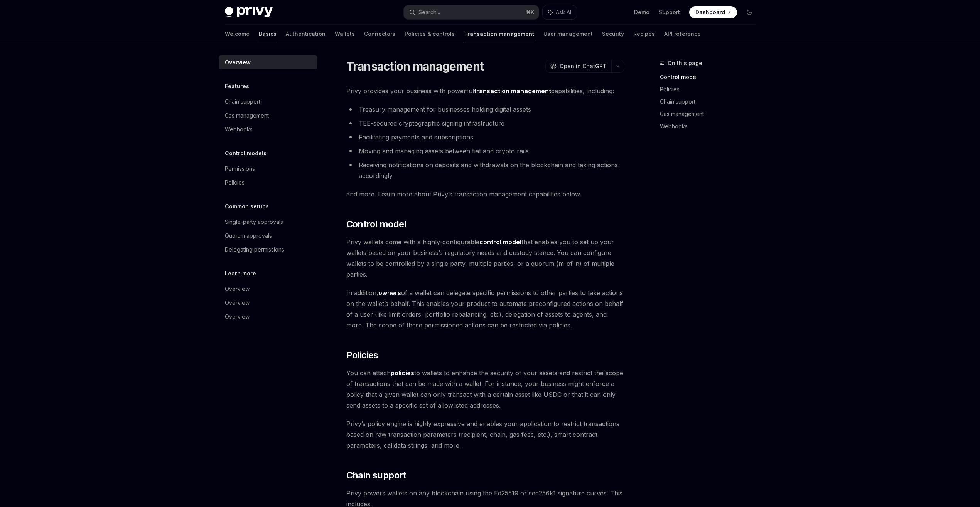
click at [259, 37] on link "Basics" at bounding box center [268, 34] width 18 height 19
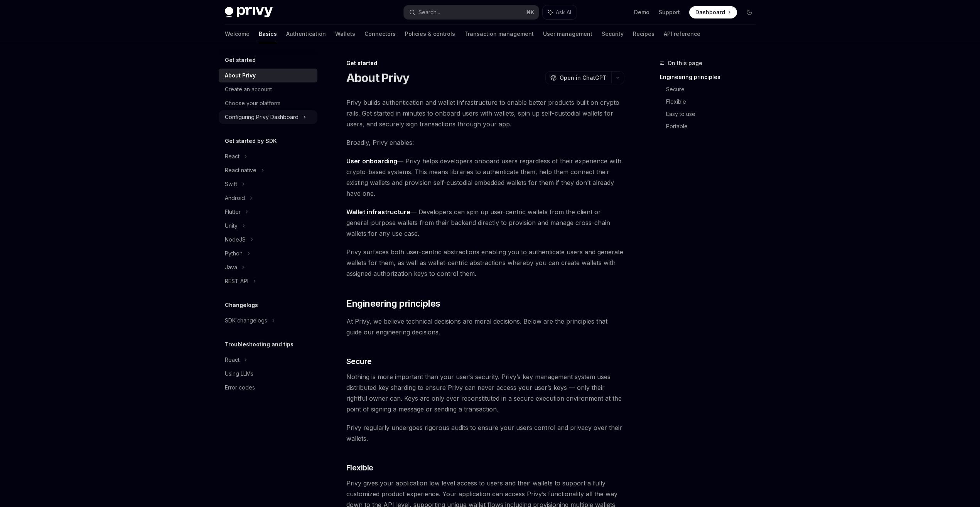
click at [260, 113] on div "Configuring Privy Dashboard" at bounding box center [262, 117] width 74 height 9
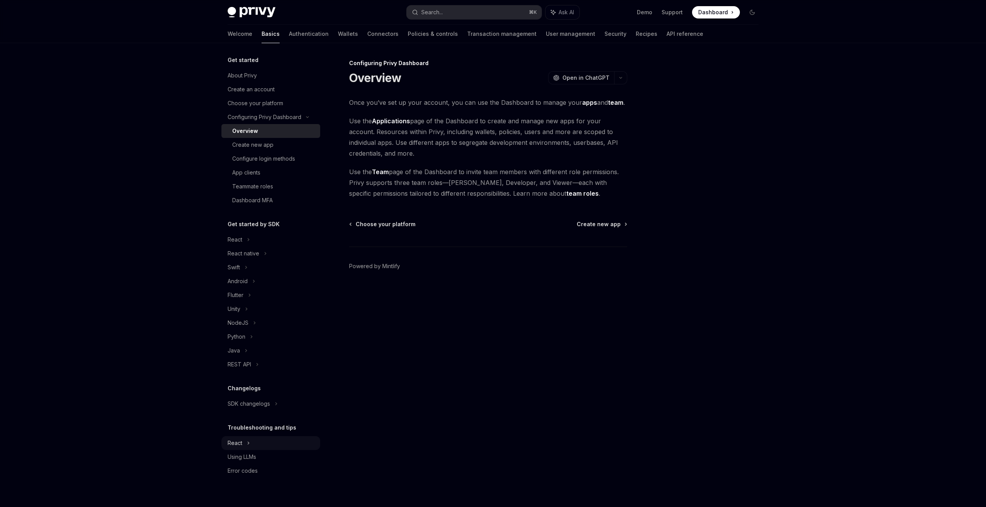
click at [243, 247] on div "React" at bounding box center [270, 240] width 99 height 14
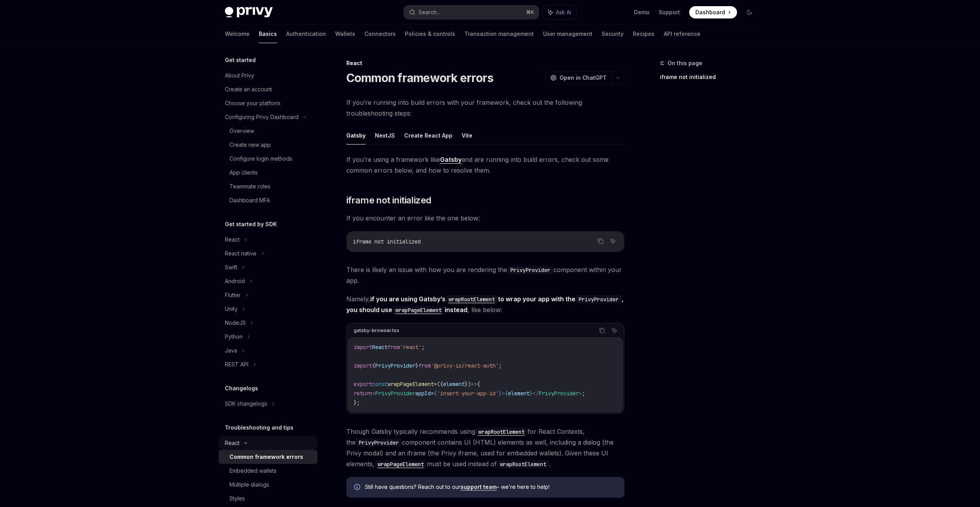
scroll to position [56, 0]
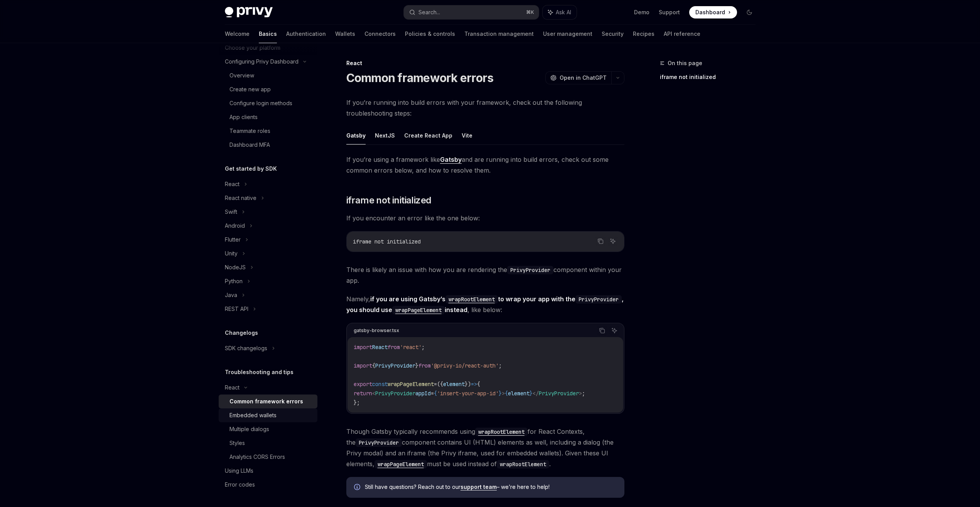
click at [257, 418] on div "Embedded wallets" at bounding box center [252, 415] width 47 height 9
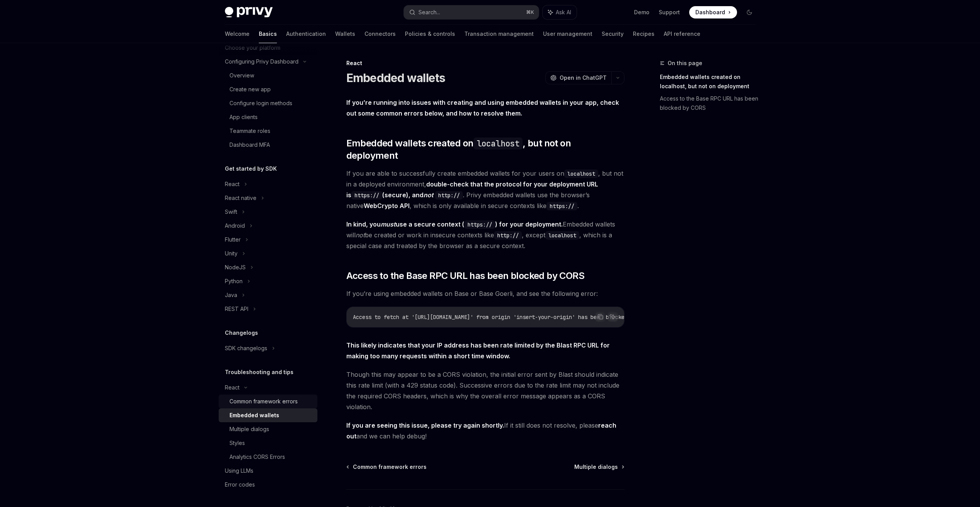
click at [261, 408] on link "Common framework errors" at bounding box center [268, 402] width 99 height 14
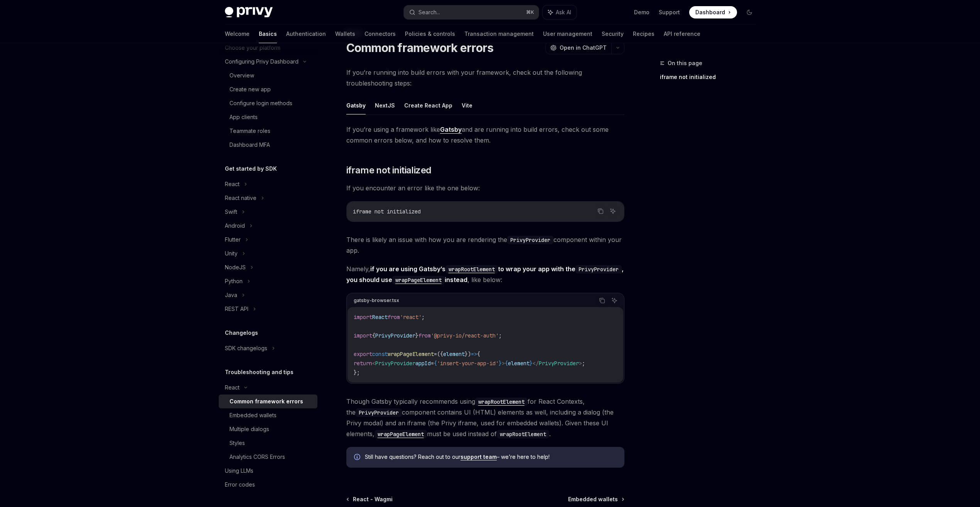
scroll to position [31, 0]
click at [455, 109] on ul "Gatsby NextJS Create React App Vite" at bounding box center [485, 104] width 278 height 19
click at [455, 107] on ul "Gatsby NextJS Create React App Vite" at bounding box center [485, 104] width 278 height 19
click at [462, 103] on button "Vite" at bounding box center [467, 104] width 11 height 18
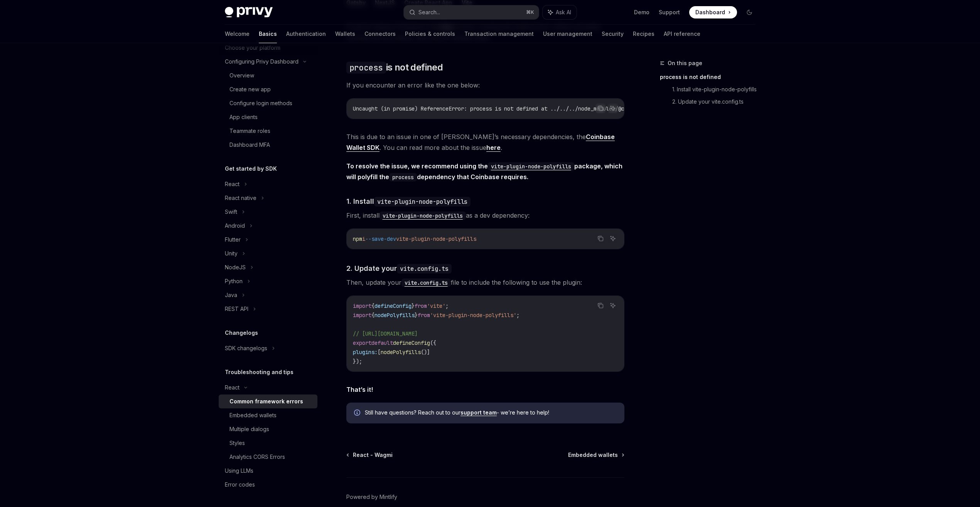
scroll to position [43, 0]
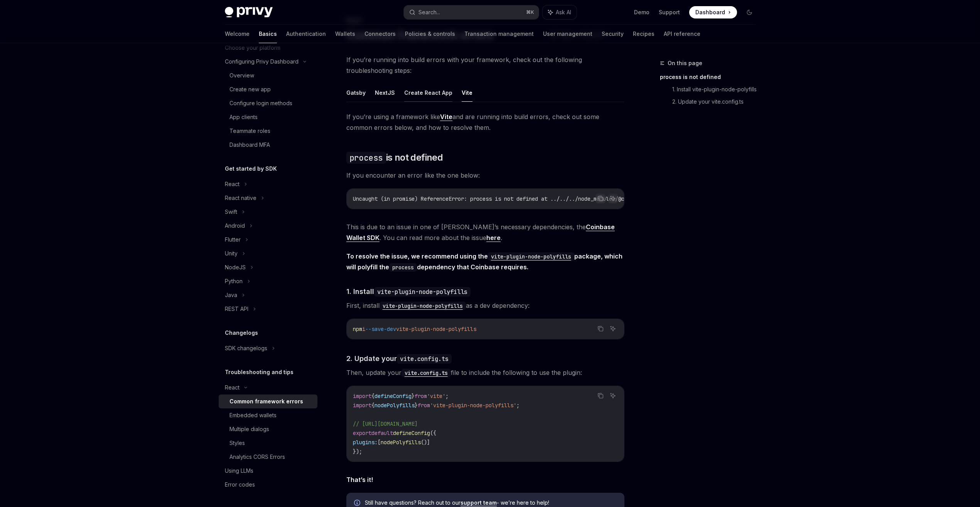
click at [435, 98] on button "Create React App" at bounding box center [428, 93] width 48 height 18
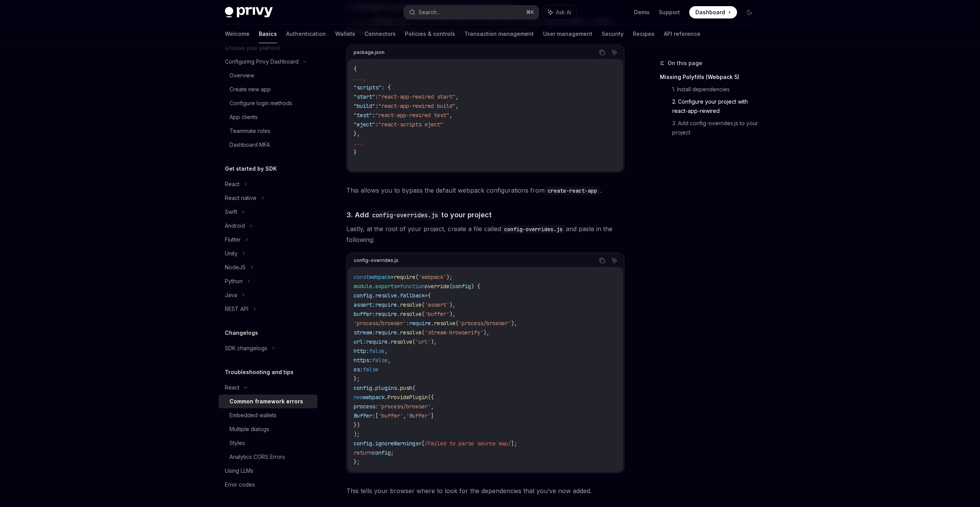
scroll to position [575, 0]
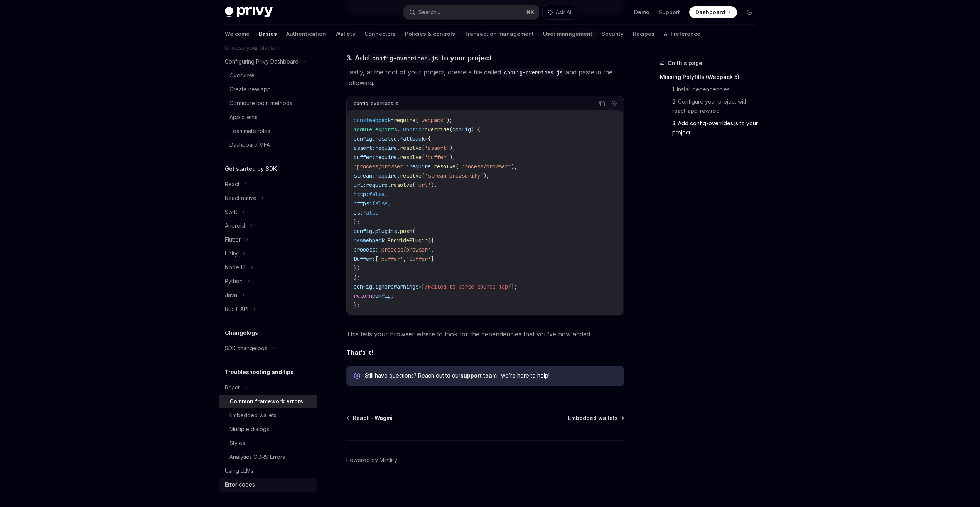
click at [265, 484] on div "Error codes" at bounding box center [269, 484] width 88 height 9
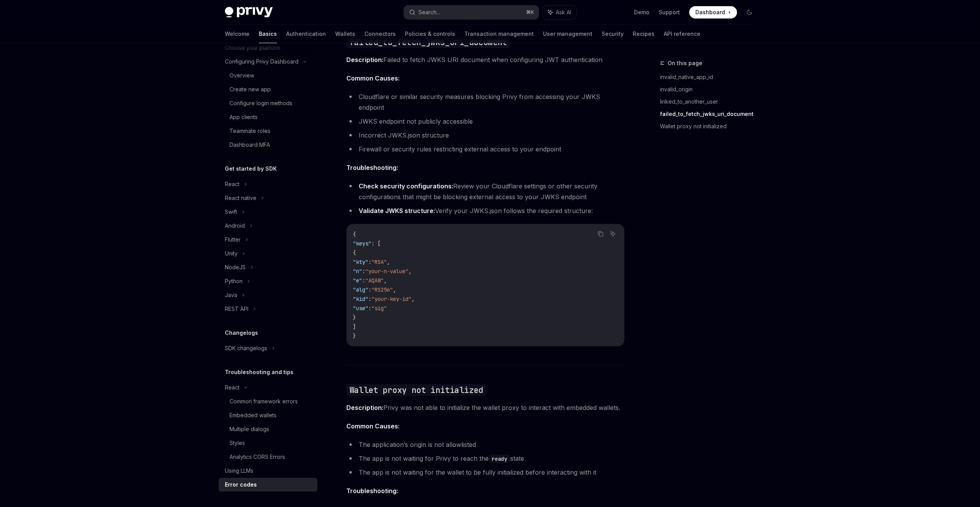
scroll to position [1039, 0]
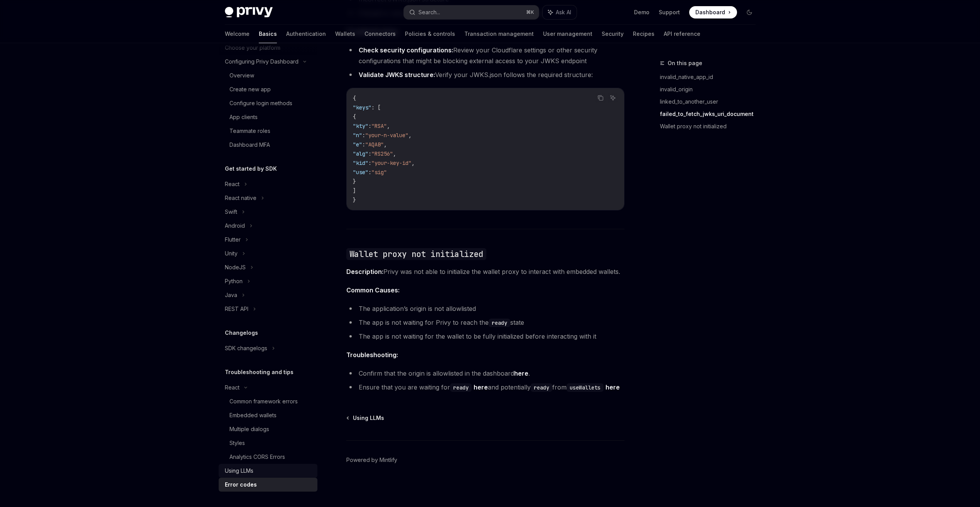
click at [260, 470] on div "Using LLMs" at bounding box center [269, 471] width 88 height 9
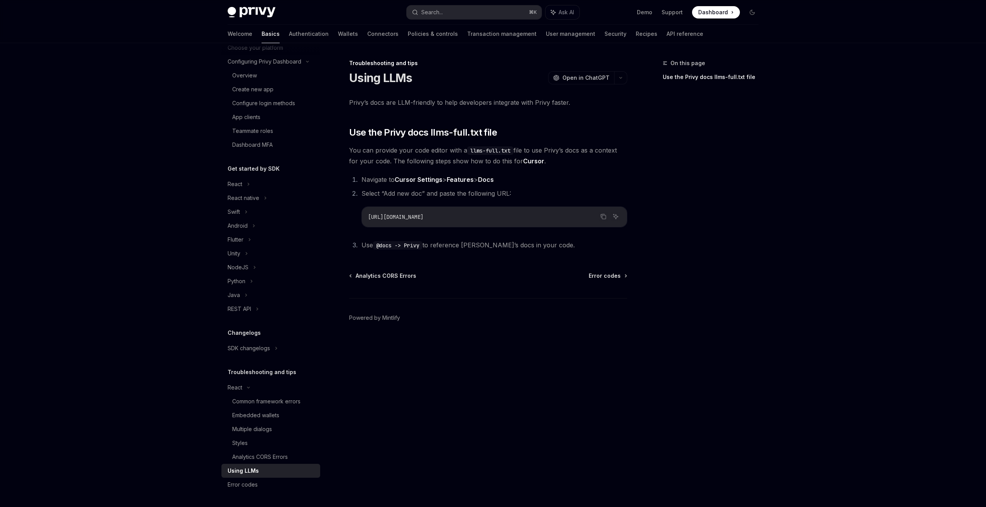
drag, startPoint x: 494, startPoint y: 220, endPoint x: 369, endPoint y: 219, distance: 124.2
click at [369, 219] on code "https://docs.privy.io/llms-full.txt" at bounding box center [494, 216] width 253 height 9
copy span "ttps://docs.privy.io/llms-full.txt"
click at [393, 233] on ol "Navigate to Cursor Settings > Features > Docs Select “Add new doc” and paste th…" at bounding box center [488, 212] width 278 height 76
drag, startPoint x: 493, startPoint y: 220, endPoint x: 366, endPoint y: 219, distance: 126.9
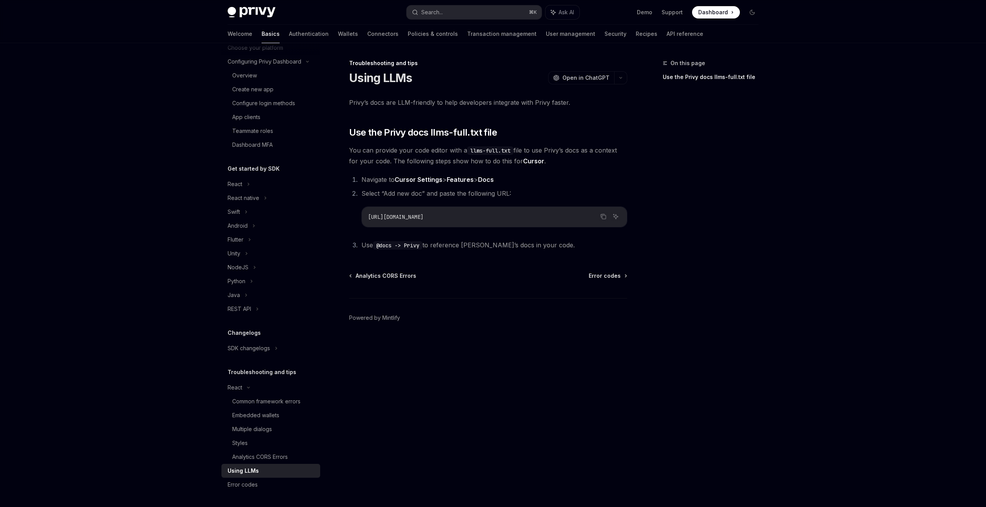
click at [366, 219] on div "https://docs.privy.io/llms-full.txt" at bounding box center [494, 217] width 265 height 20
copy span "https://docs.privy.io/llms-full.txt"
click at [366, 229] on ol "Navigate to Cursor Settings > Features > Docs Select “Add new doc” and paste th…" at bounding box center [488, 212] width 278 height 76
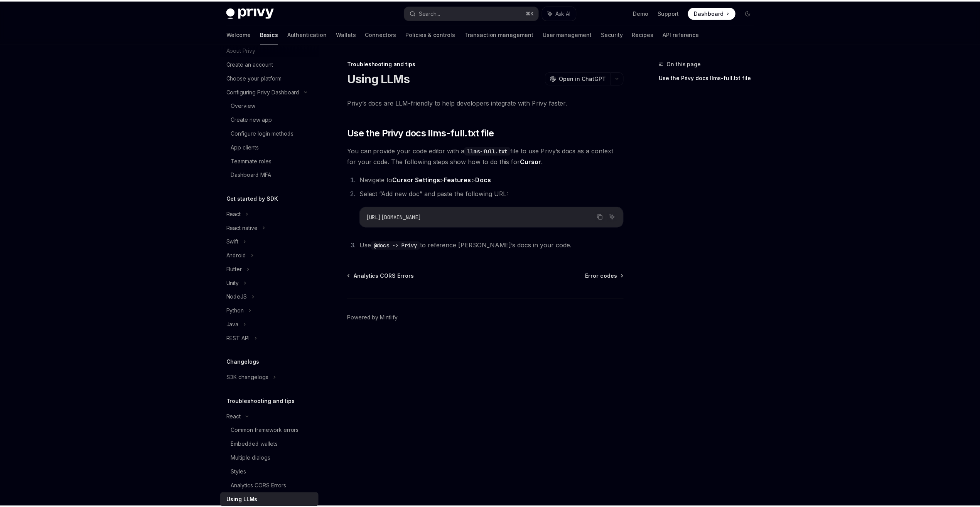
scroll to position [24, 0]
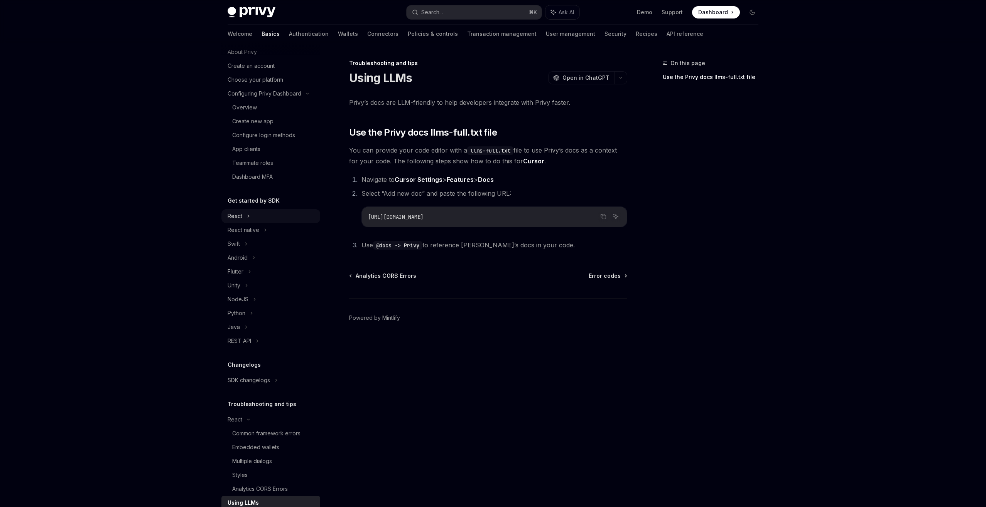
click at [281, 217] on div "React" at bounding box center [270, 216] width 99 height 14
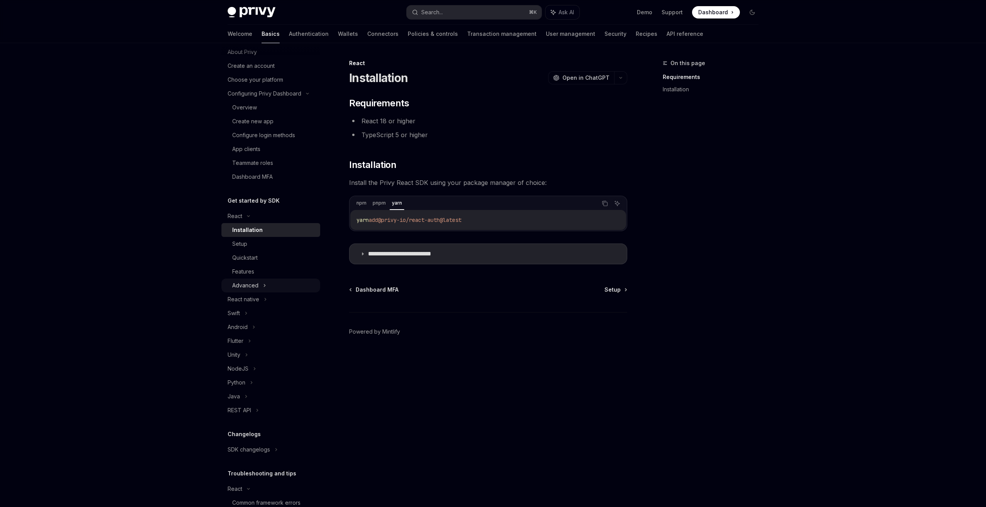
click at [273, 283] on div "Advanced" at bounding box center [270, 286] width 99 height 14
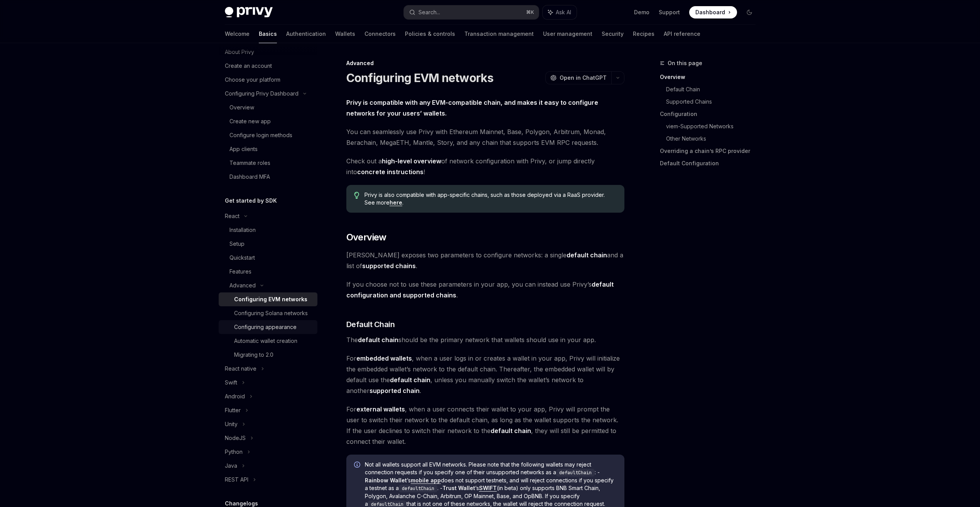
click at [273, 332] on div "Configuring appearance" at bounding box center [265, 327] width 62 height 9
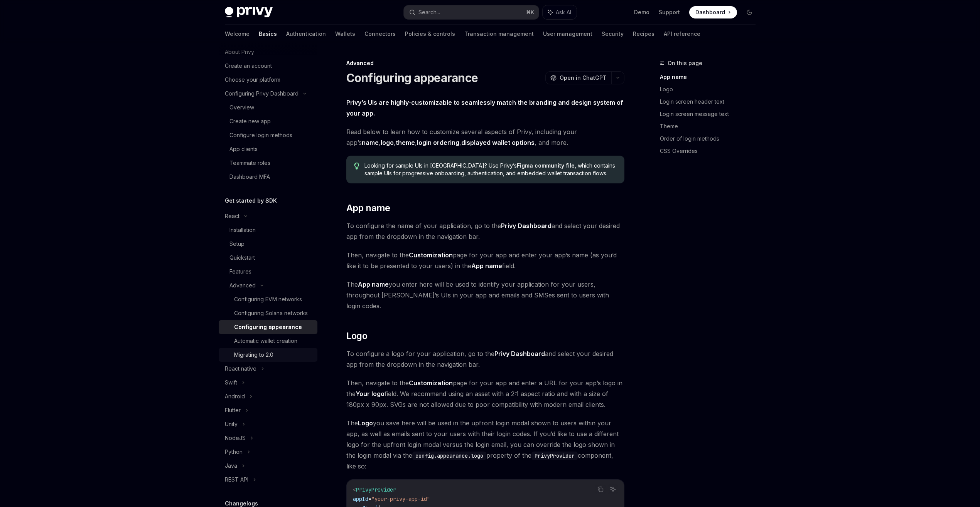
click at [270, 360] on div "Migrating to 2.0" at bounding box center [253, 355] width 39 height 9
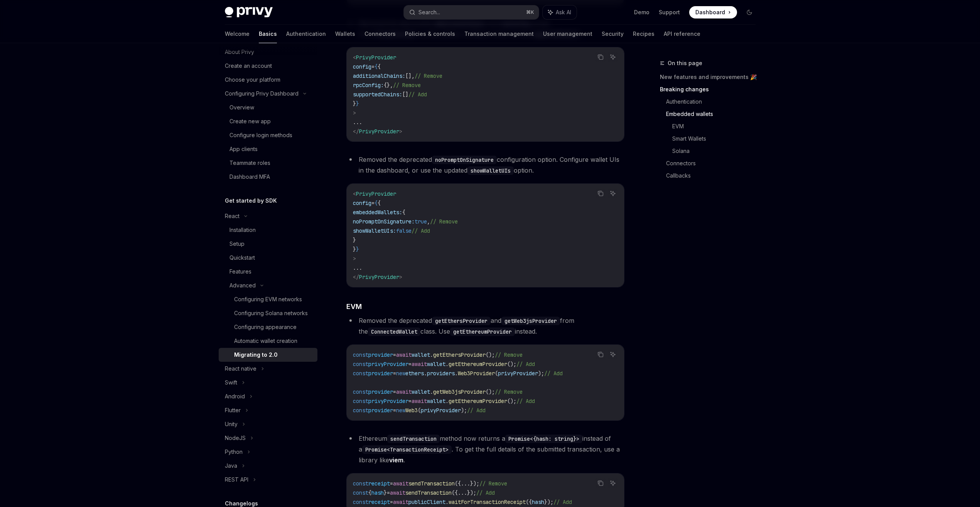
scroll to position [714, 0]
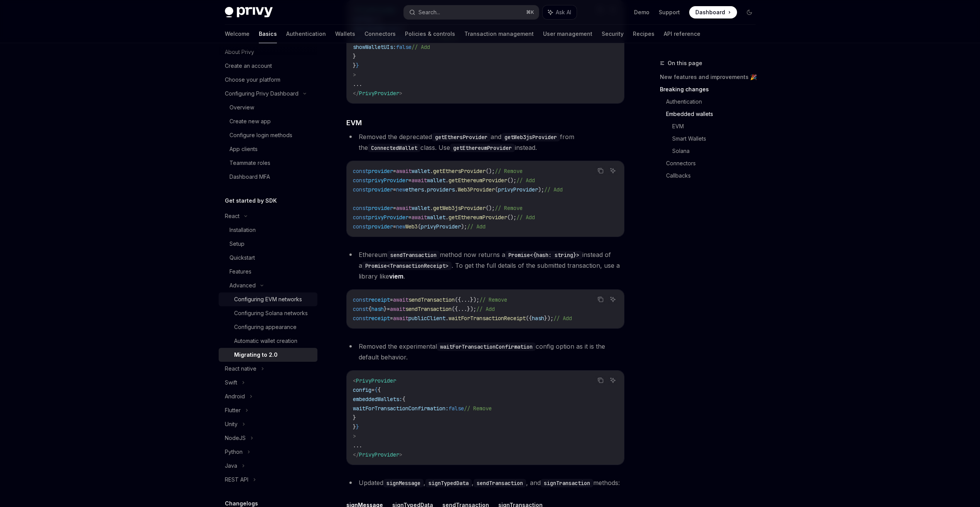
click at [295, 298] on div "Configuring EVM networks" at bounding box center [268, 299] width 68 height 9
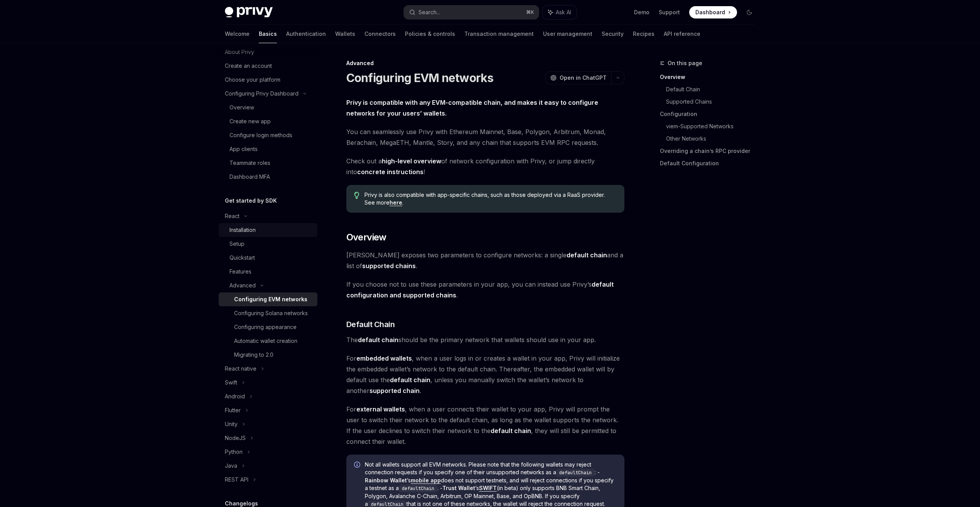
click at [278, 236] on link "Installation" at bounding box center [268, 230] width 99 height 14
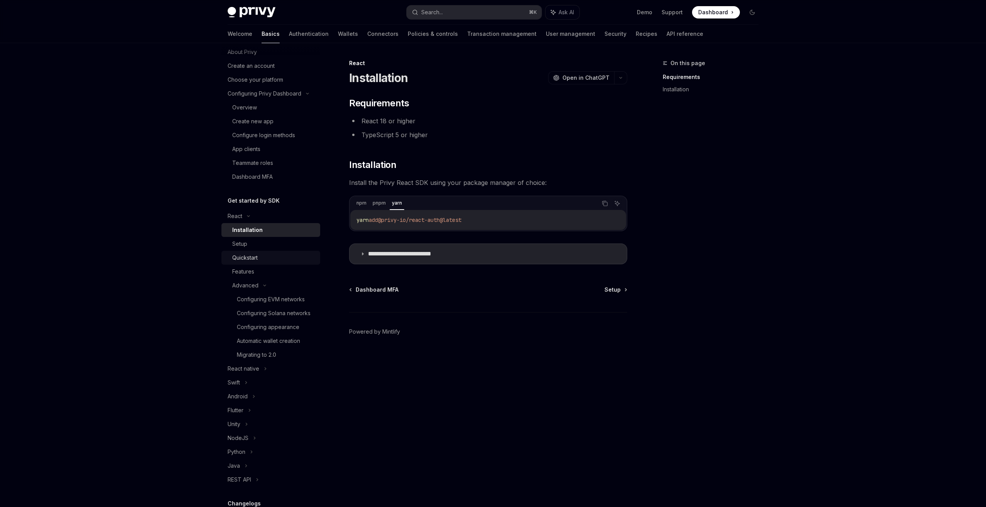
click at [273, 259] on div "Quickstart" at bounding box center [273, 257] width 83 height 9
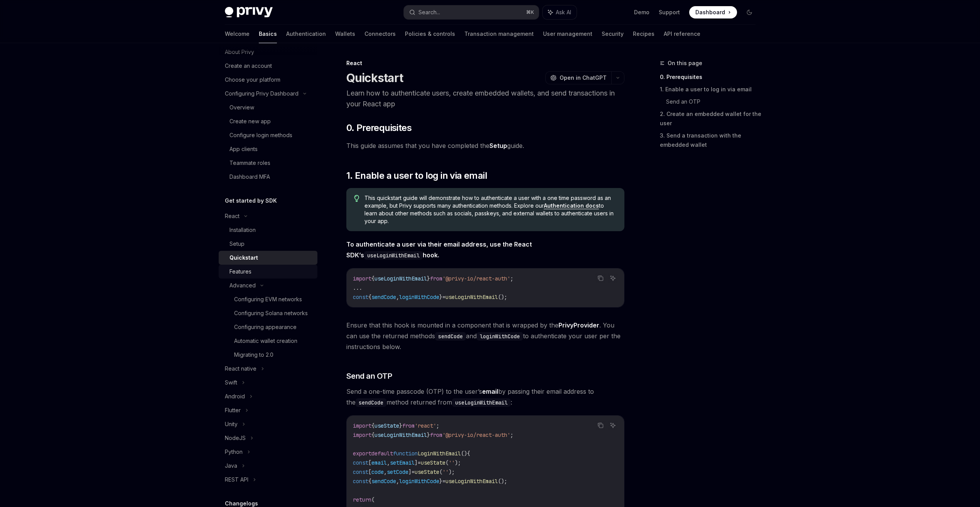
click at [269, 276] on div "Features" at bounding box center [270, 271] width 83 height 9
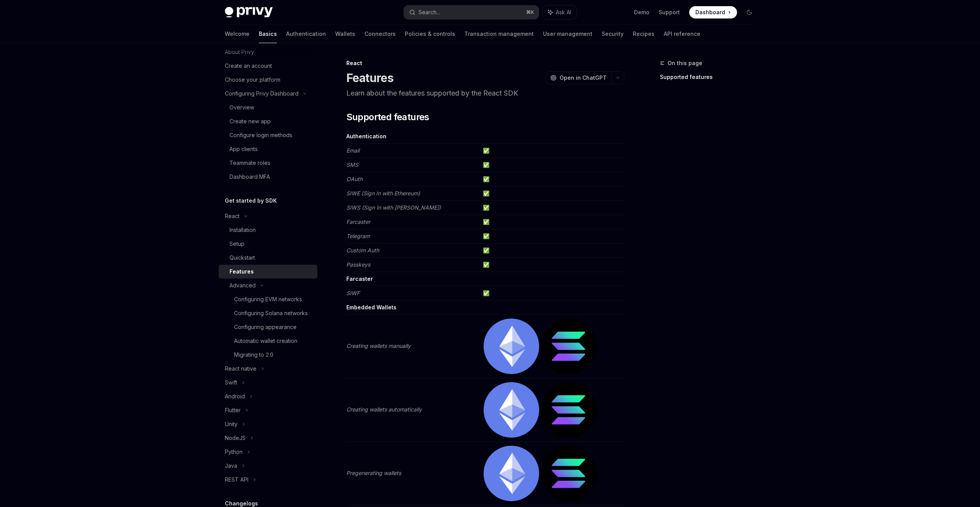
click at [271, 269] on div "Features" at bounding box center [270, 271] width 83 height 9
click at [274, 258] on div "Quickstart" at bounding box center [270, 257] width 83 height 9
type textarea "*"
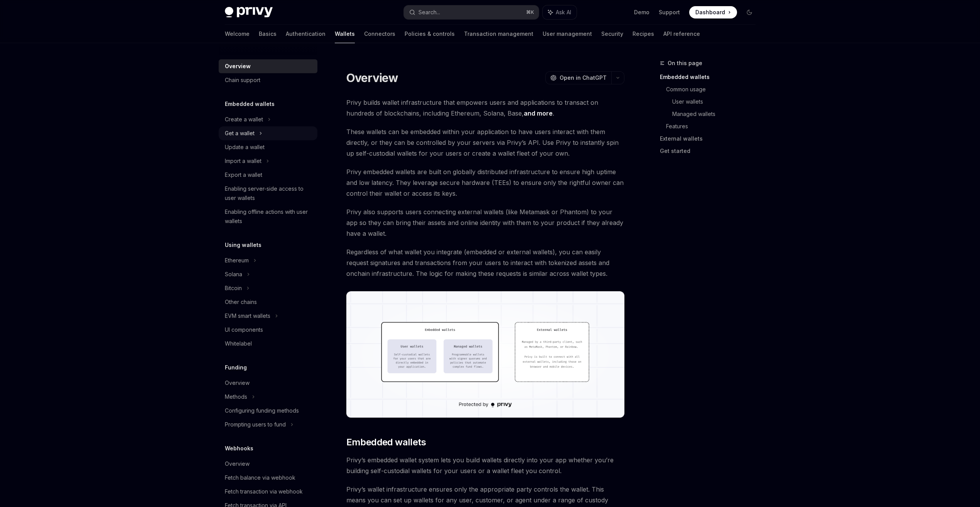
scroll to position [9, 0]
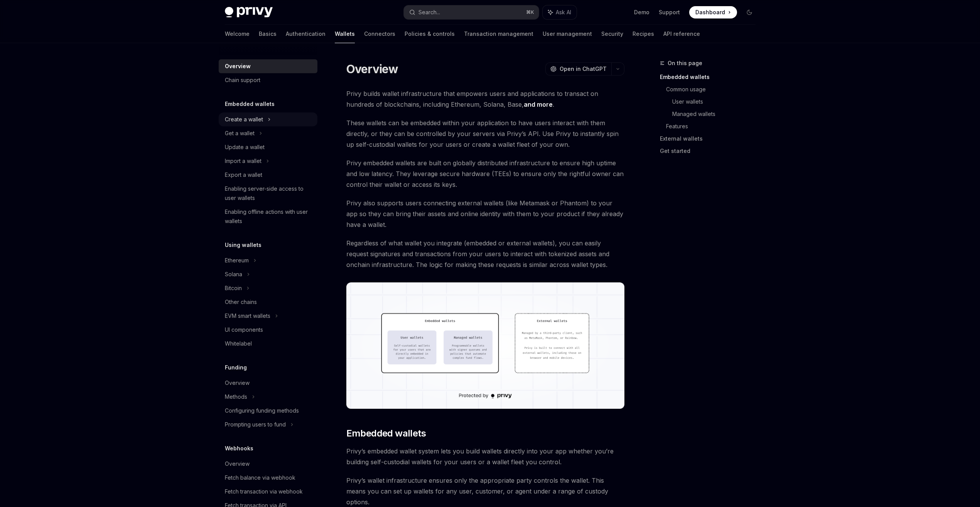
click at [248, 121] on div "Create a wallet" at bounding box center [244, 119] width 38 height 9
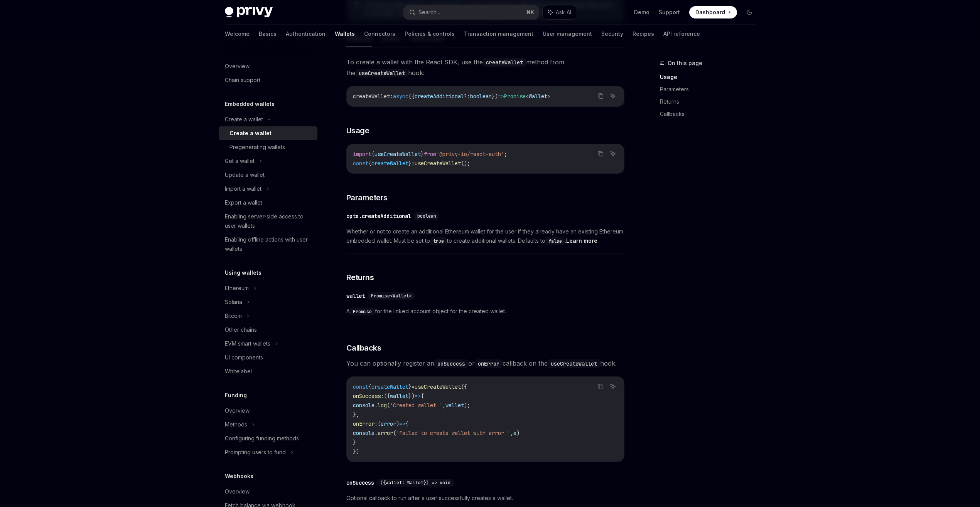
scroll to position [415, 0]
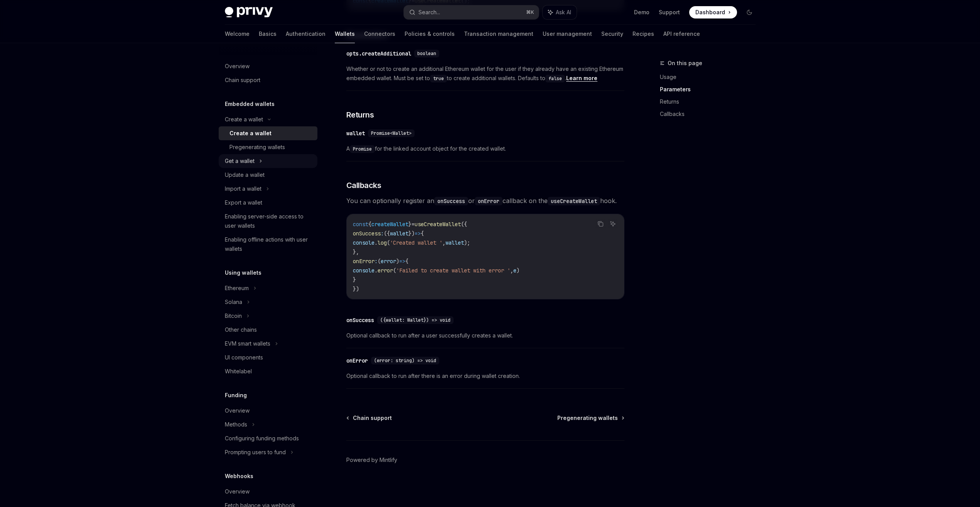
click at [286, 157] on div "Get a wallet" at bounding box center [268, 161] width 99 height 14
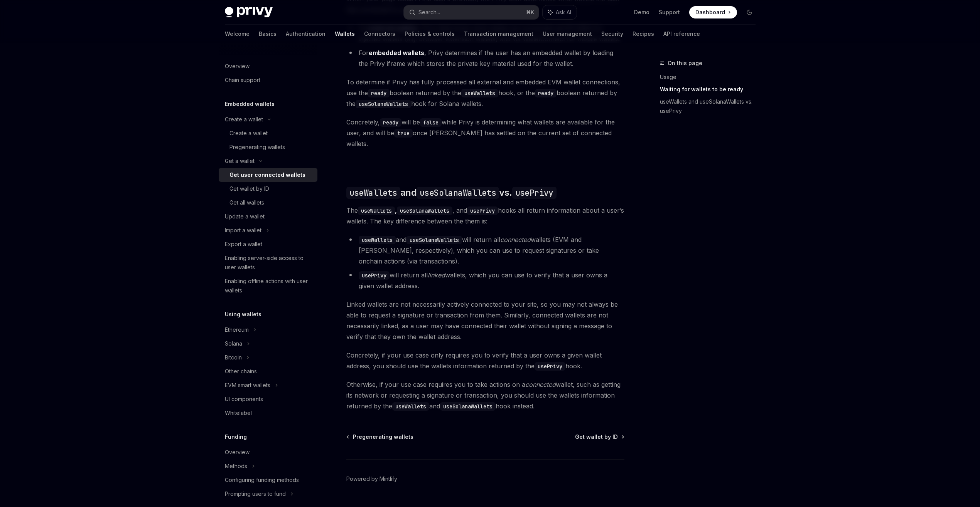
scroll to position [534, 0]
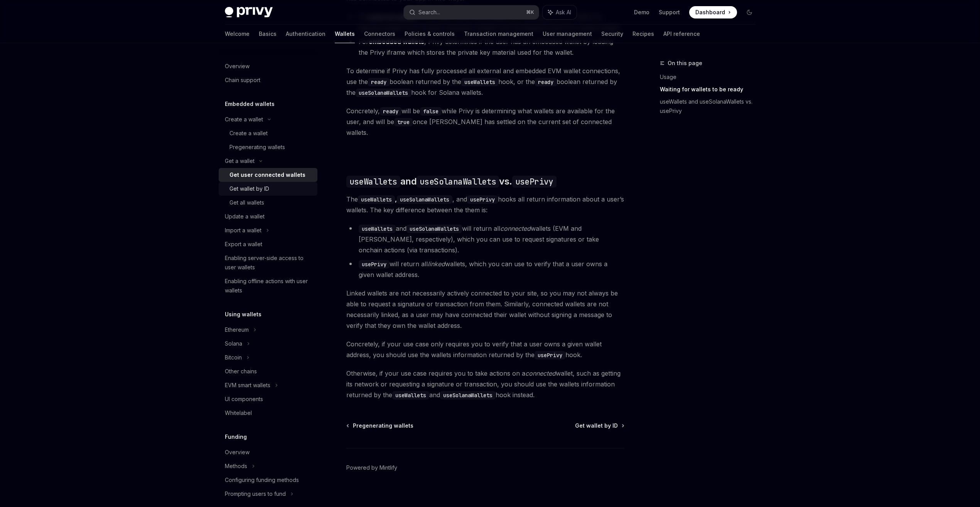
click at [285, 191] on div "Get wallet by ID" at bounding box center [270, 188] width 83 height 9
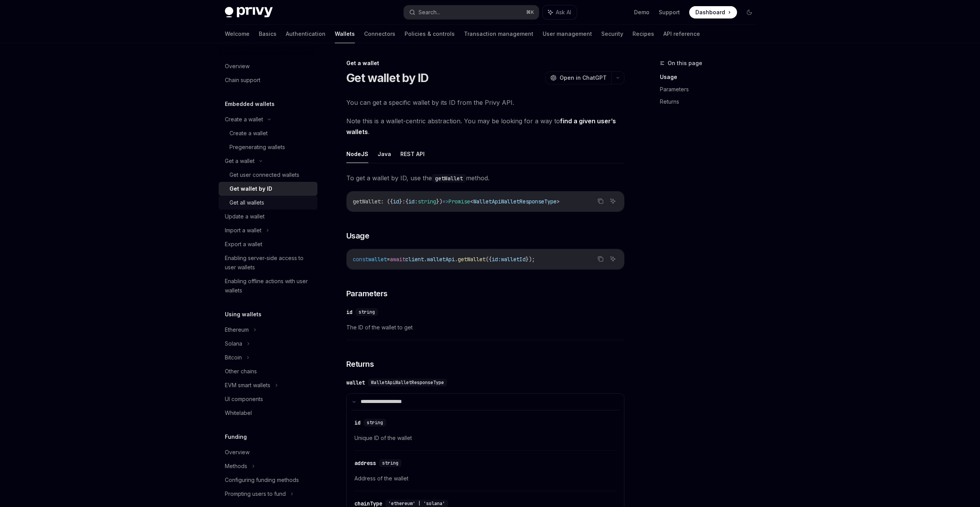
click at [283, 200] on div "Get all wallets" at bounding box center [270, 202] width 83 height 9
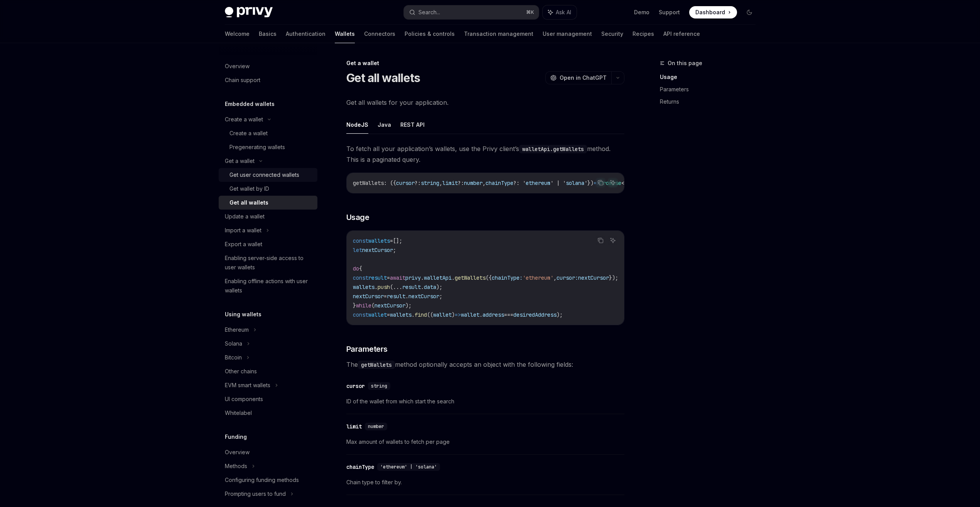
click at [284, 180] on link "Get user connected wallets" at bounding box center [268, 175] width 99 height 14
type textarea "*"
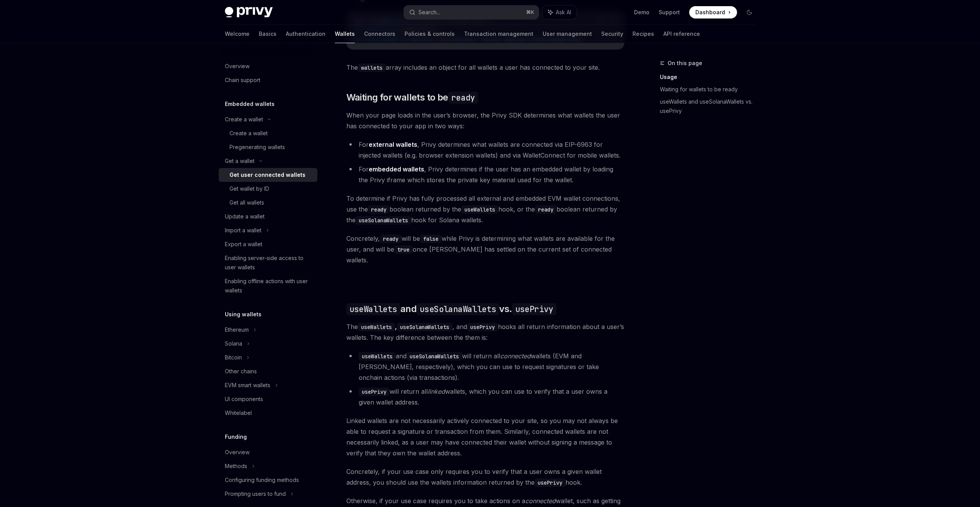
scroll to position [406, 0]
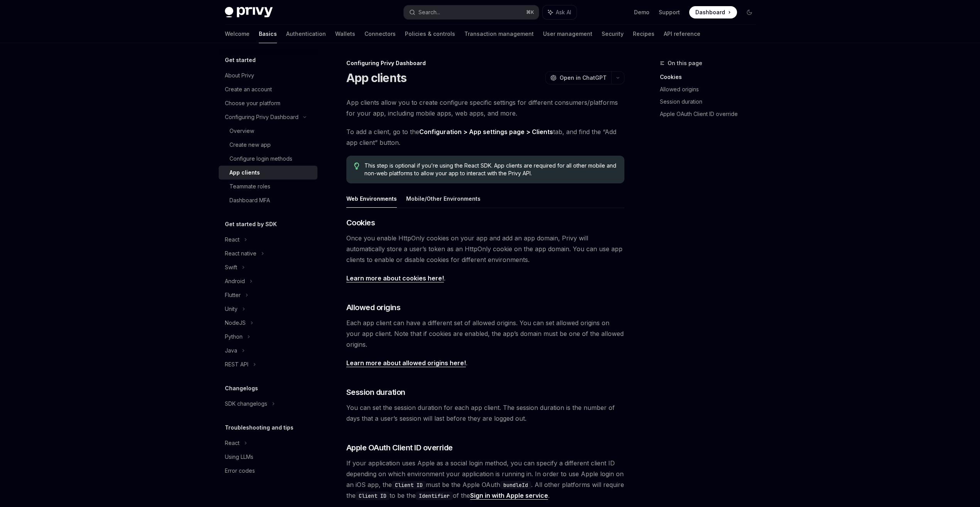
click at [597, 115] on span "App clients allow you to create configure specific settings for different consu…" at bounding box center [485, 108] width 278 height 22
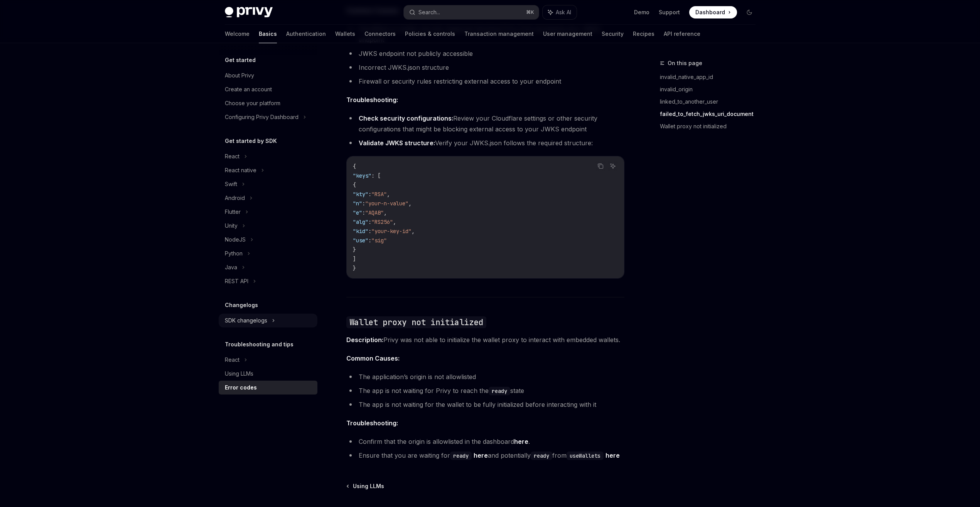
scroll to position [1039, 0]
